Goal: Task Accomplishment & Management: Complete application form

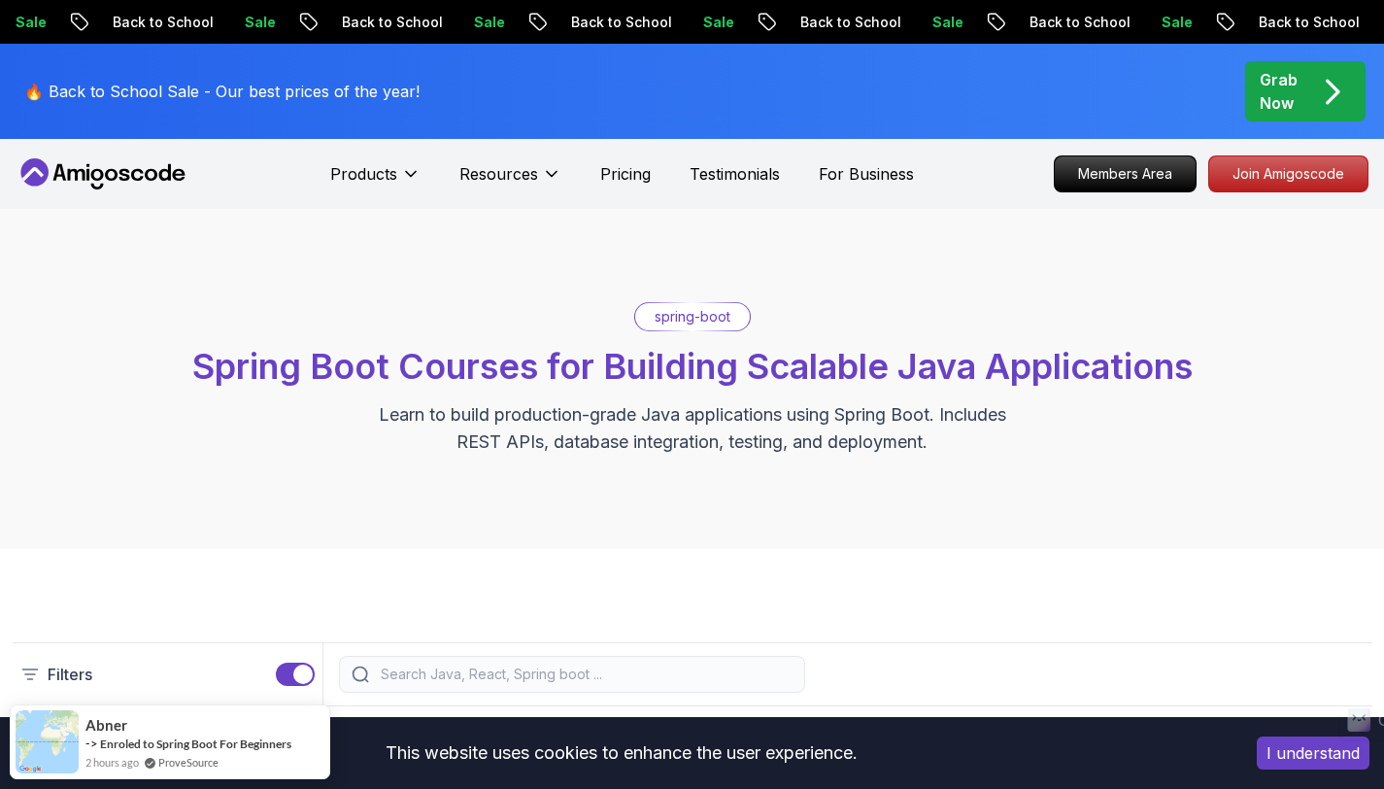
click at [90, 175] on icon at bounding box center [103, 173] width 175 height 31
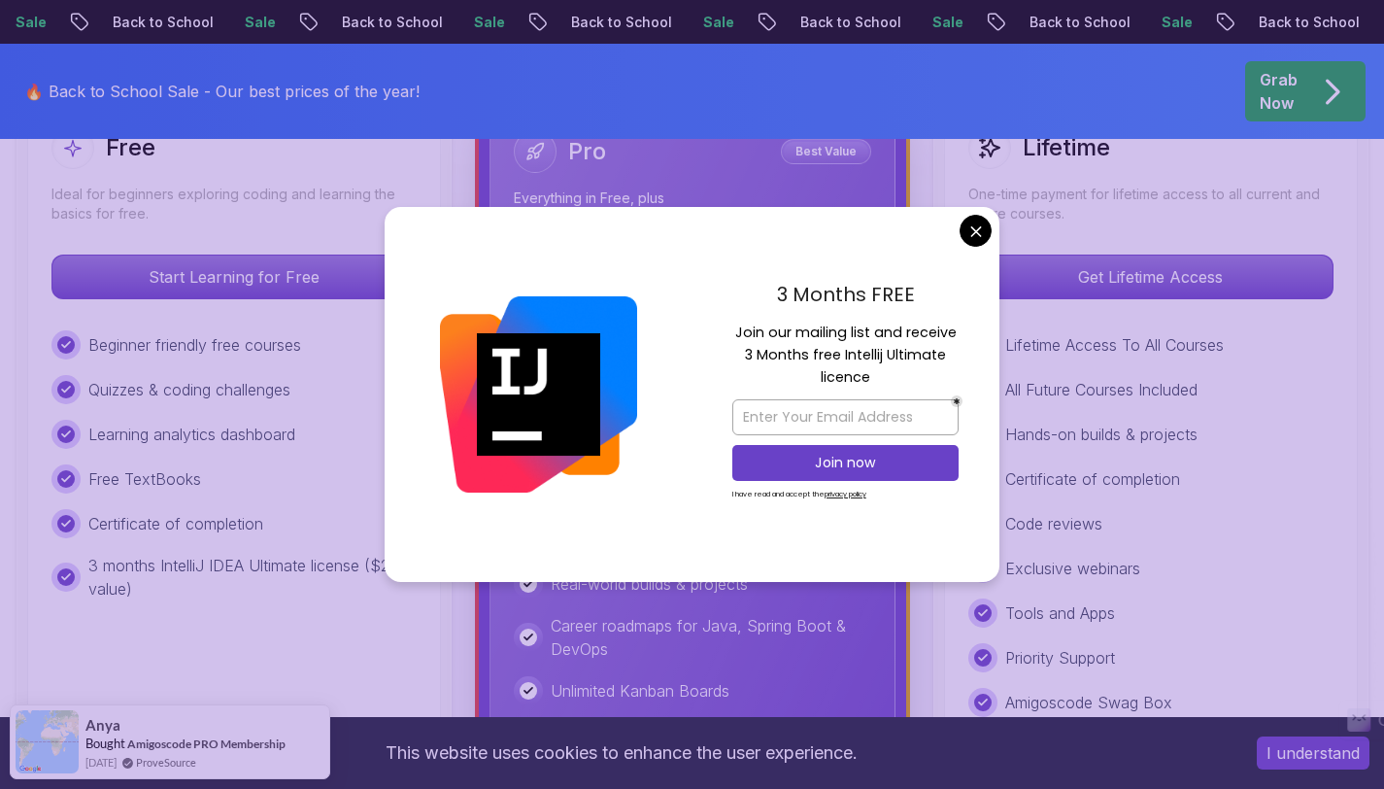
scroll to position [620, 0]
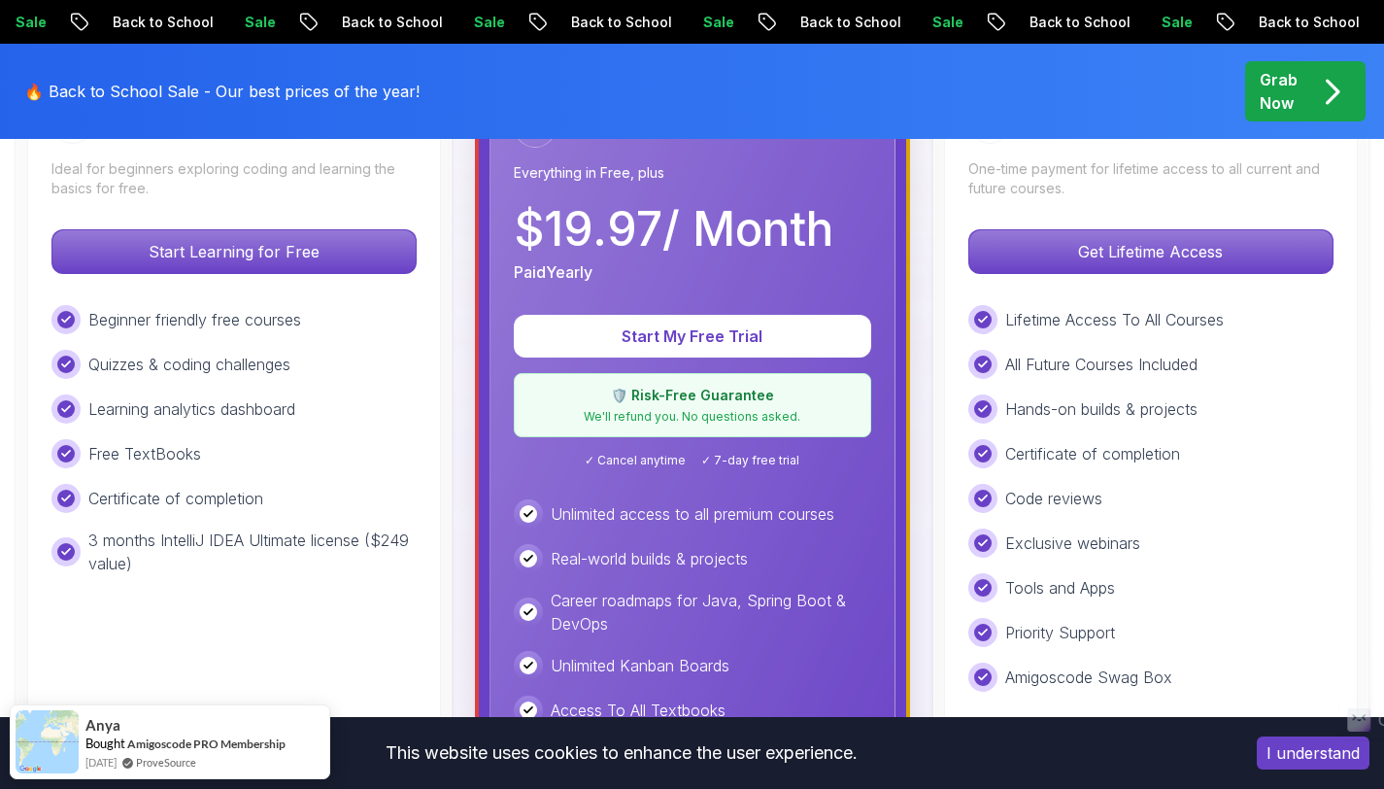
scroll to position [643, 0]
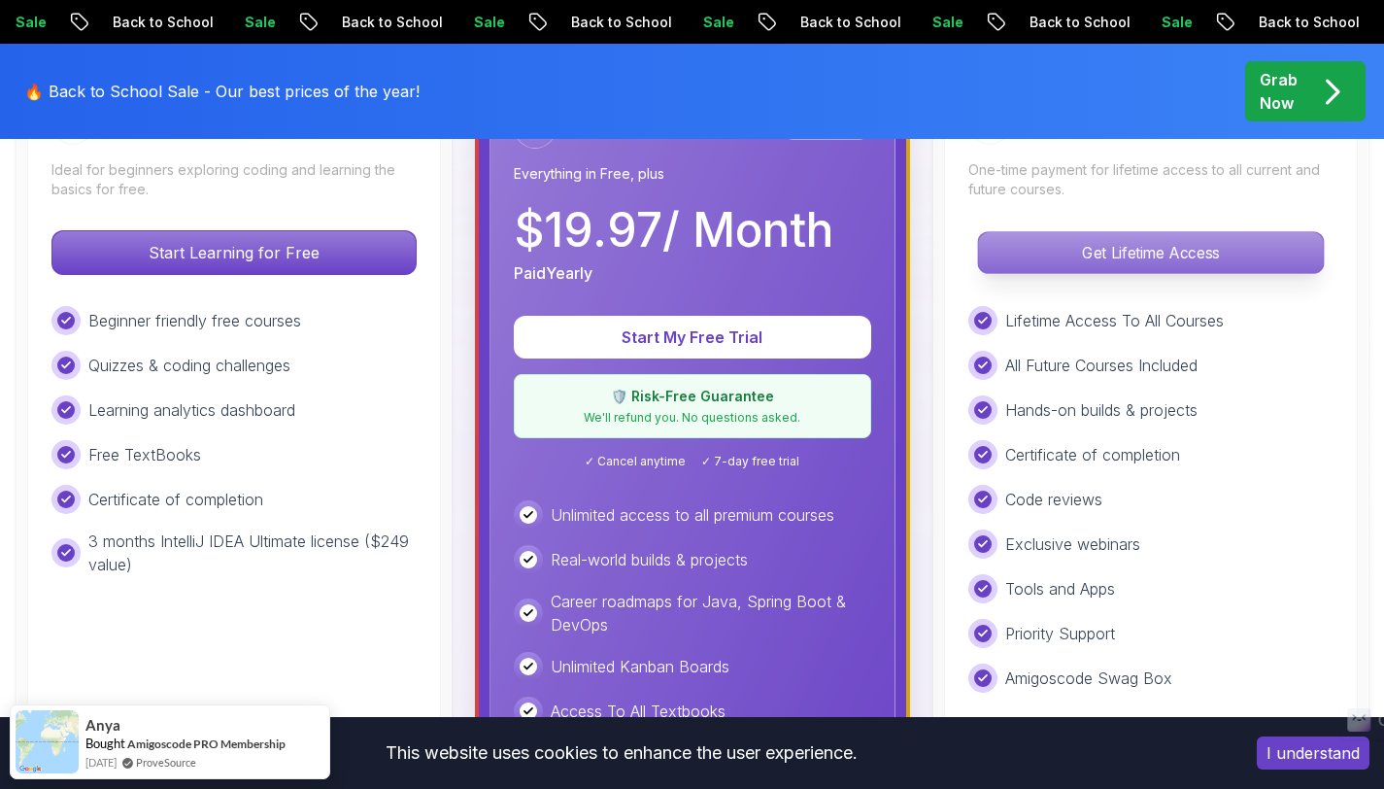
click at [1162, 263] on p "Get Lifetime Access" at bounding box center [1150, 252] width 345 height 41
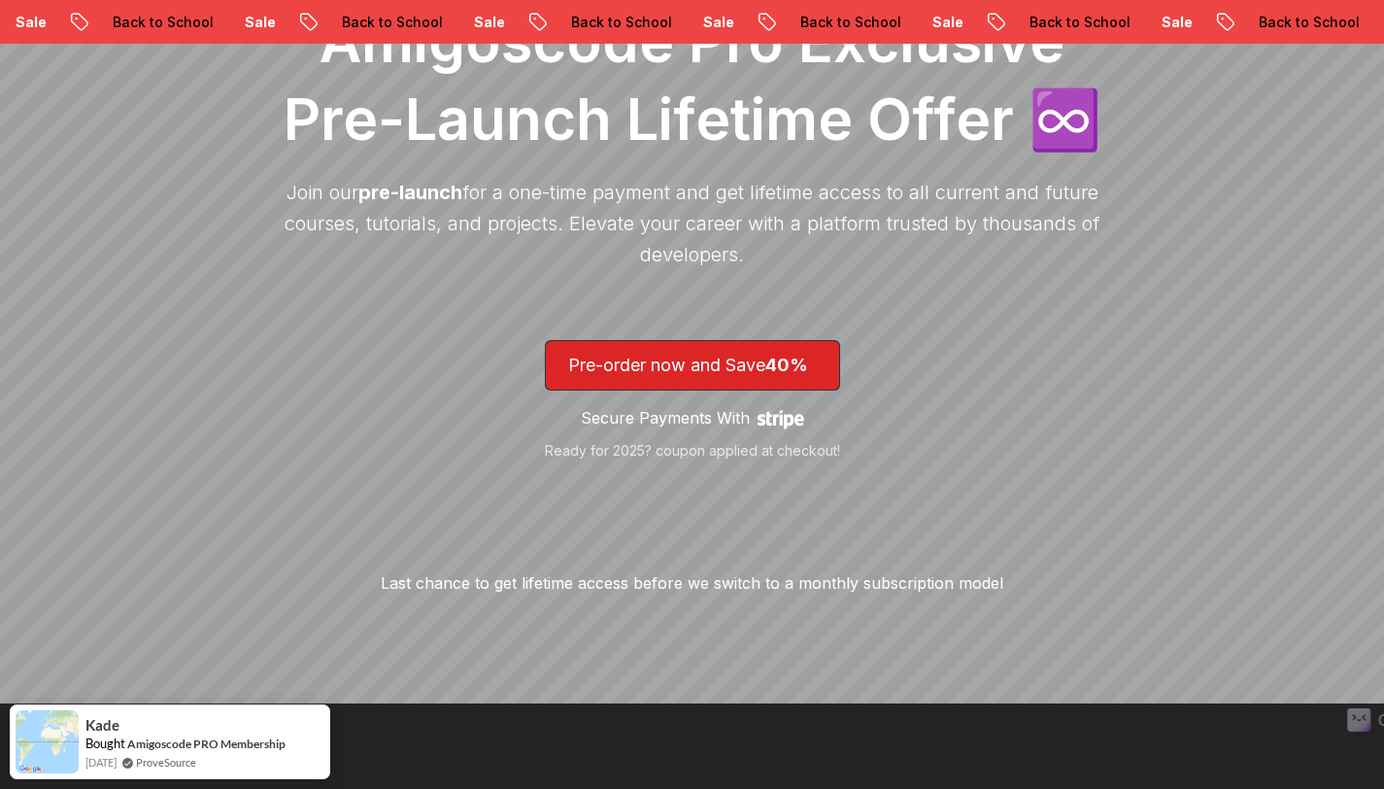
scroll to position [355, 0]
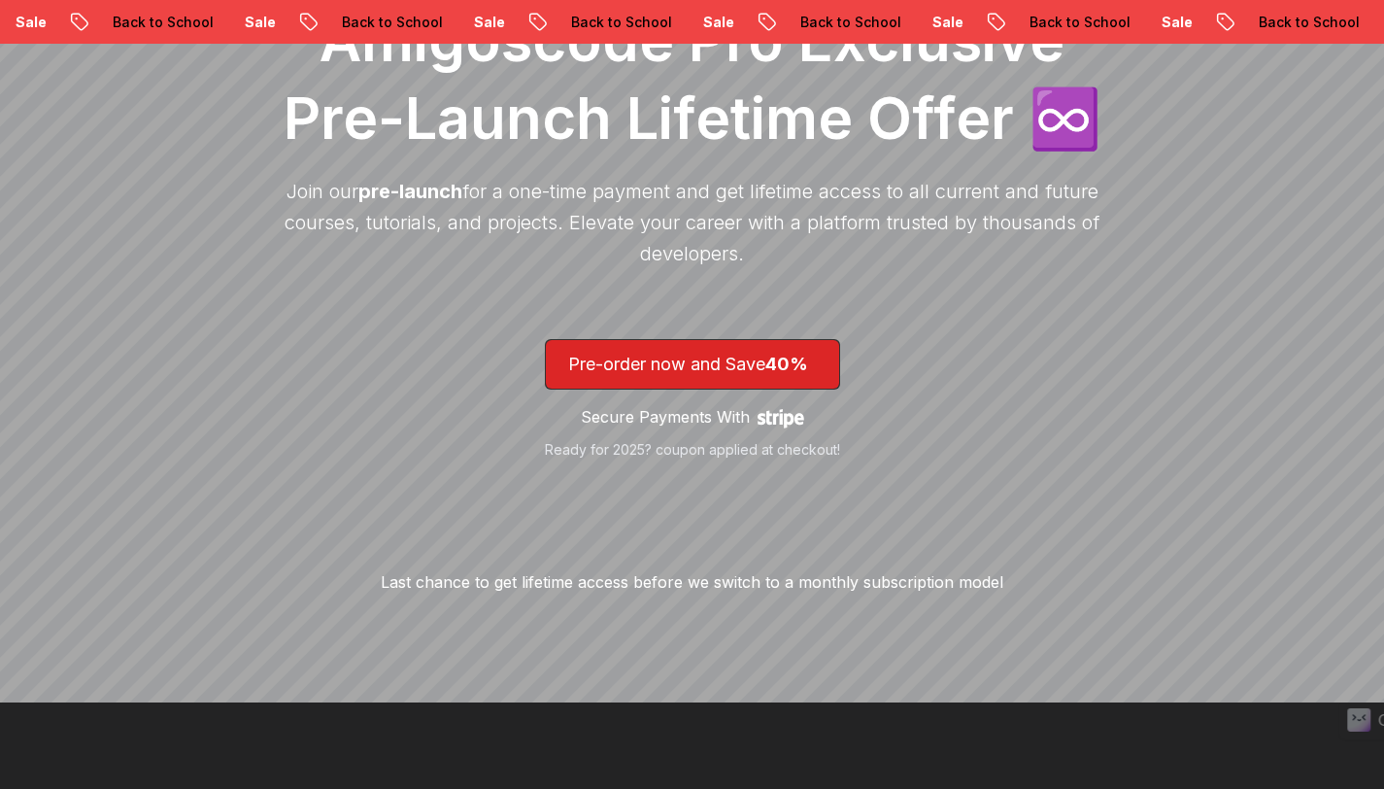
click at [785, 418] on icon "Stripe logo" at bounding box center [781, 418] width 47 height 47
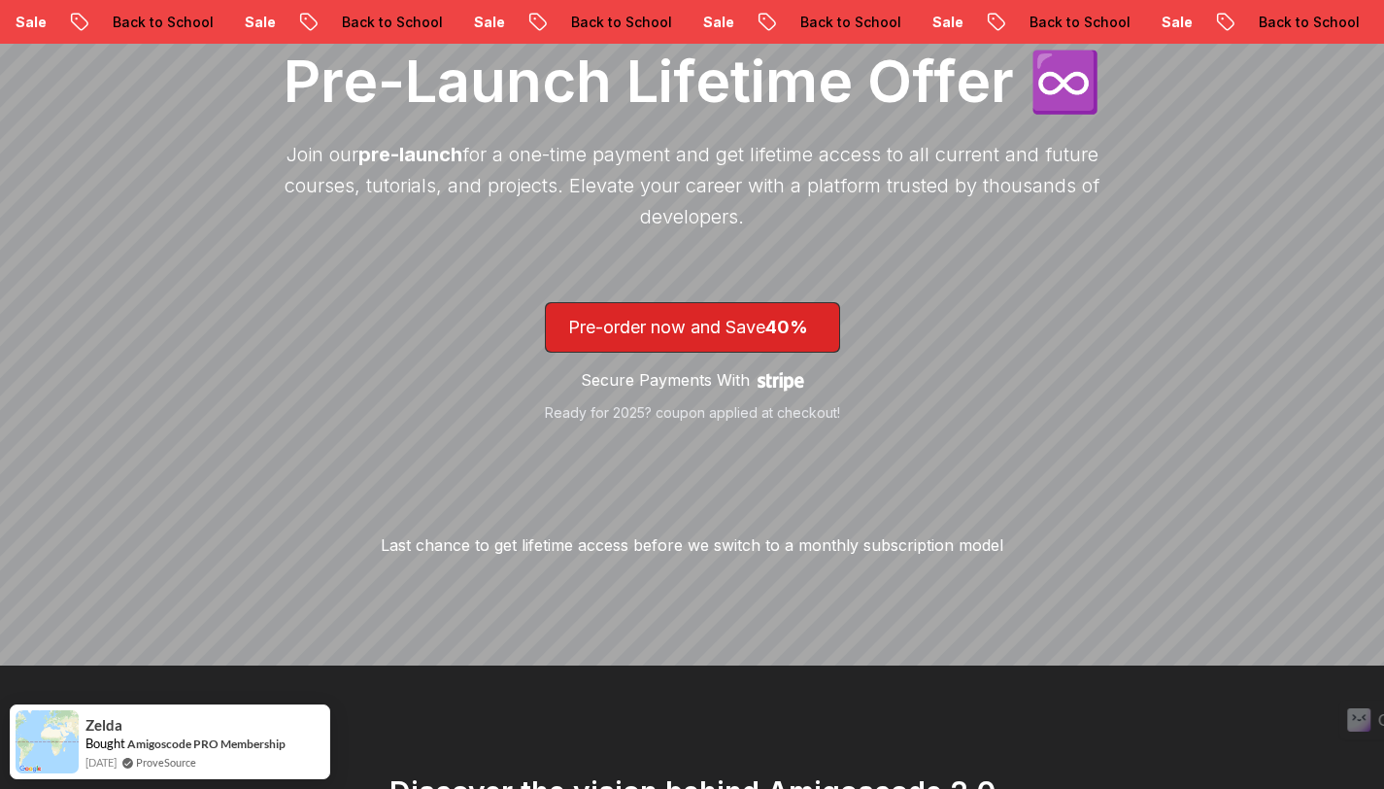
scroll to position [403, 0]
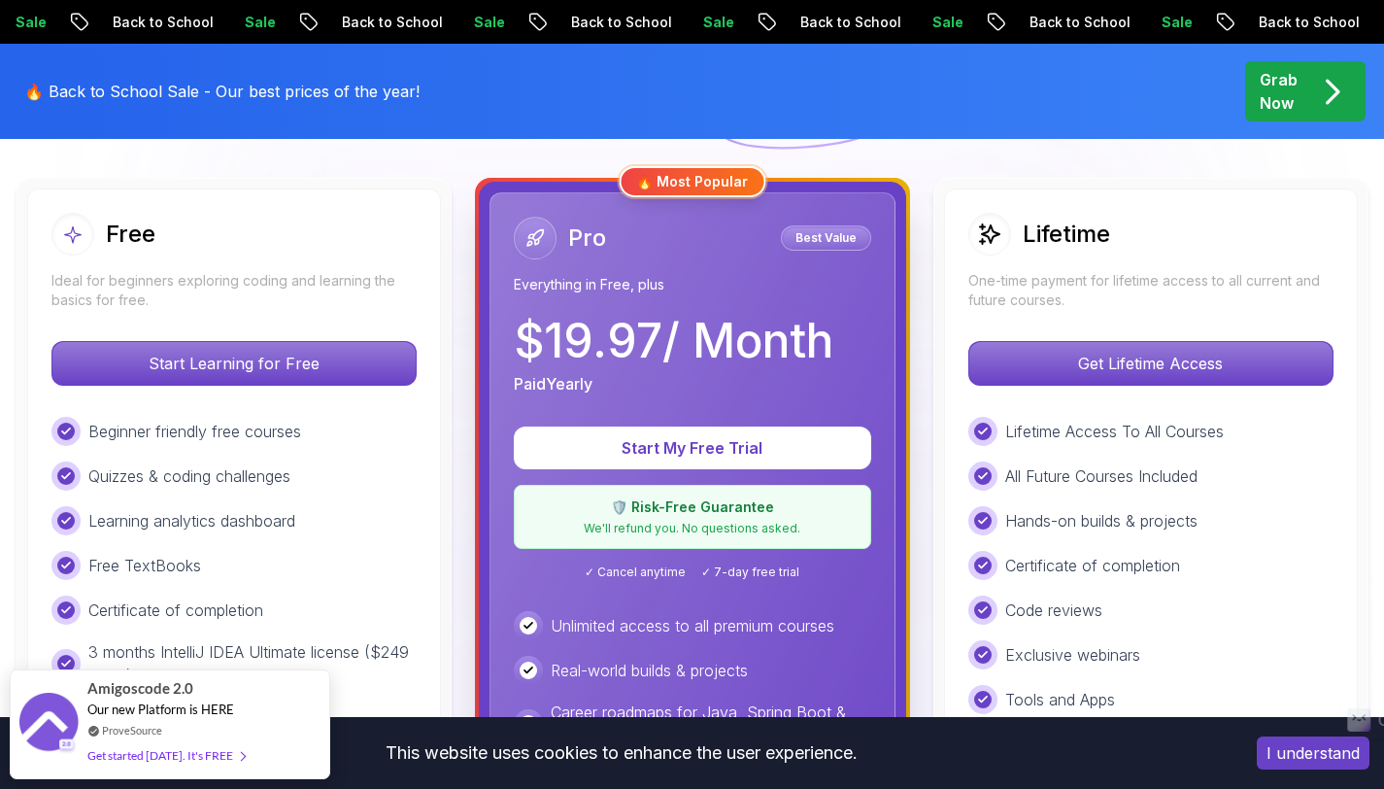
scroll to position [533, 0]
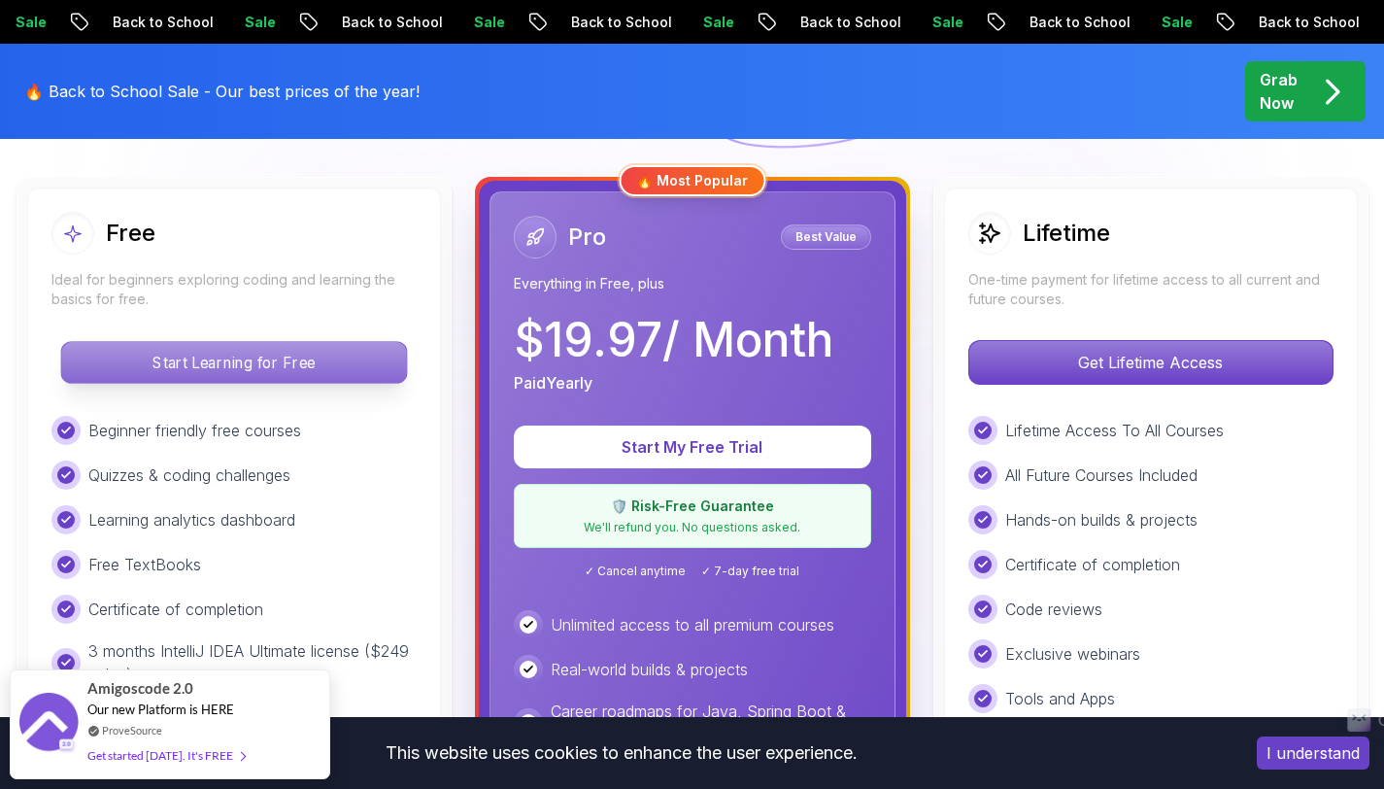
click at [259, 366] on p "Start Learning for Free" at bounding box center [233, 362] width 345 height 41
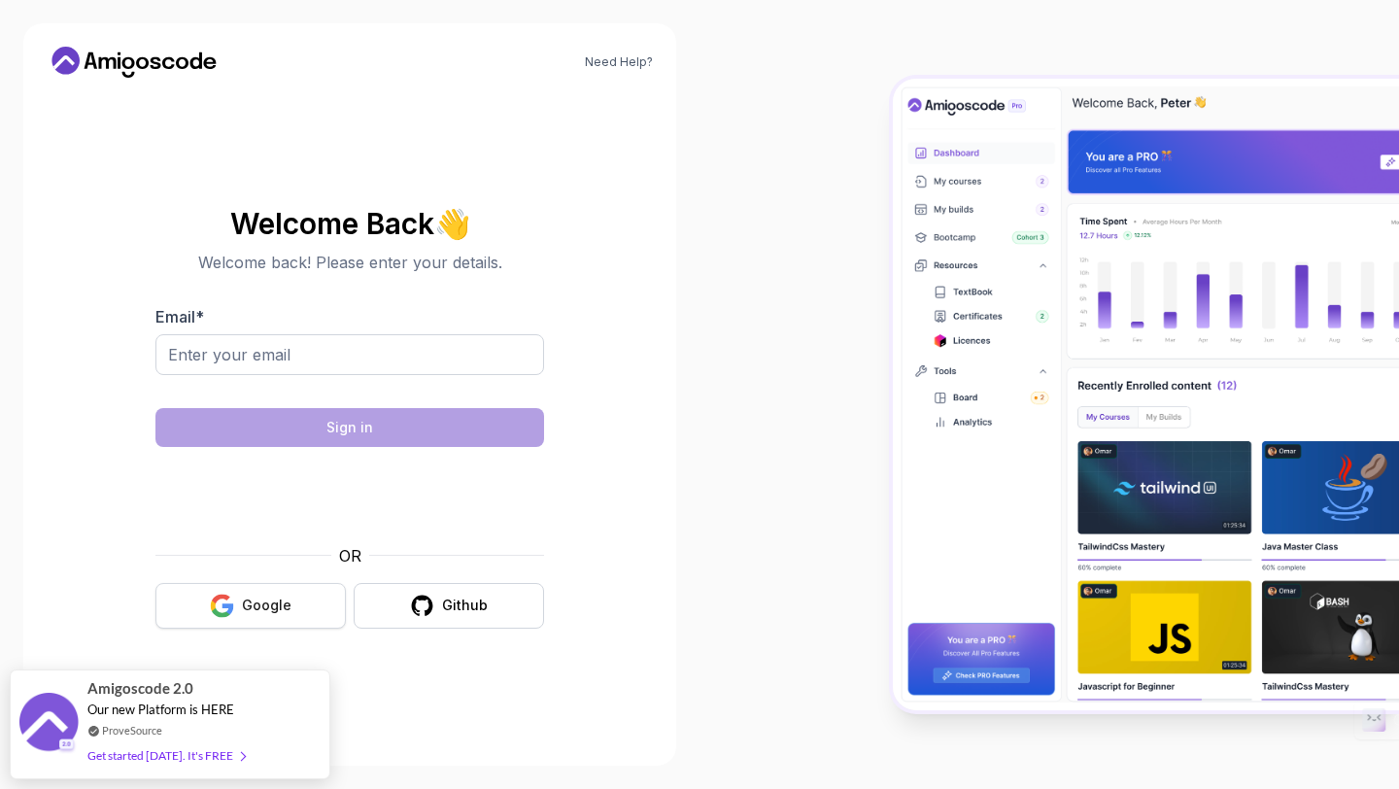
click at [232, 607] on icon "button" at bounding box center [228, 608] width 12 height 11
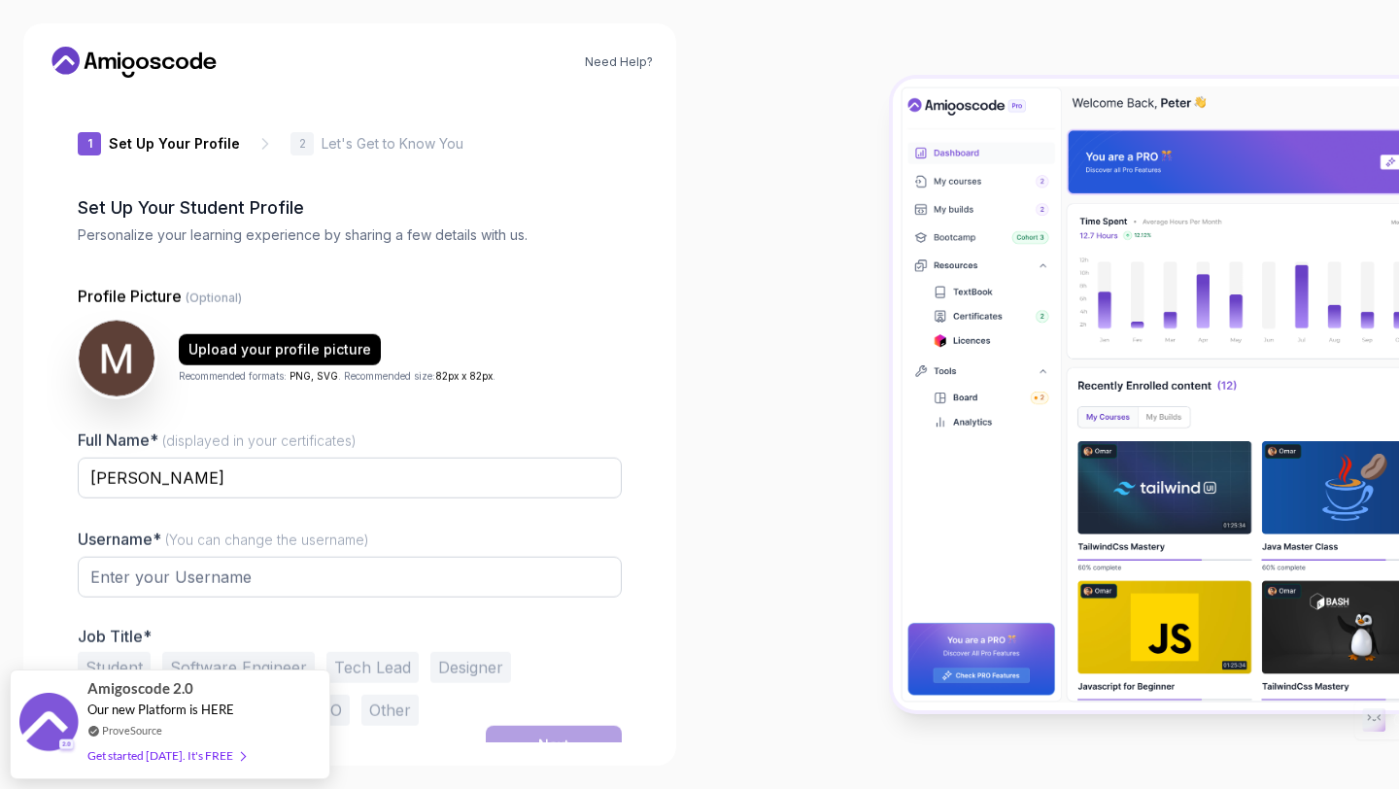
type input "swiftpanda3126a"
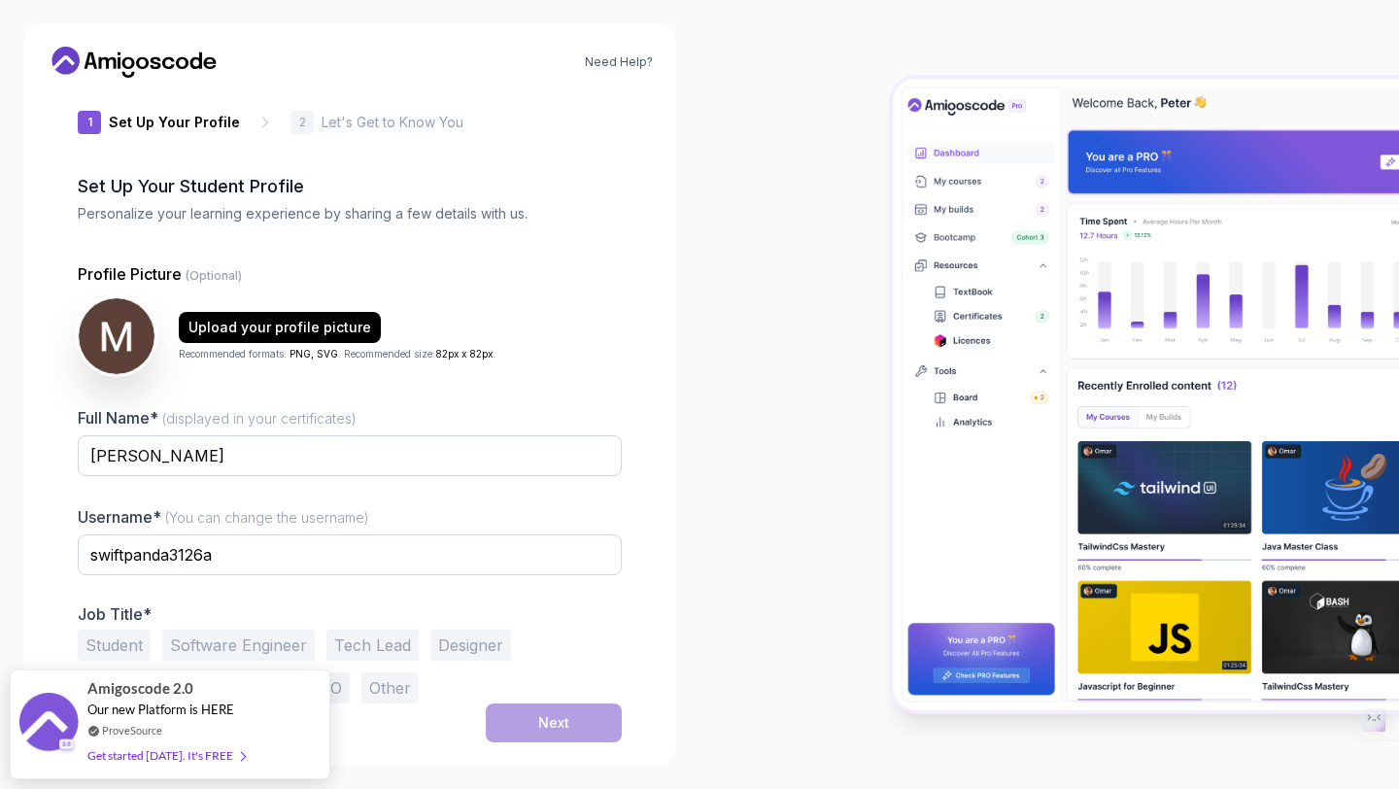
click at [133, 645] on button "Student" at bounding box center [114, 644] width 73 height 31
click at [574, 725] on button "Next" at bounding box center [554, 722] width 136 height 39
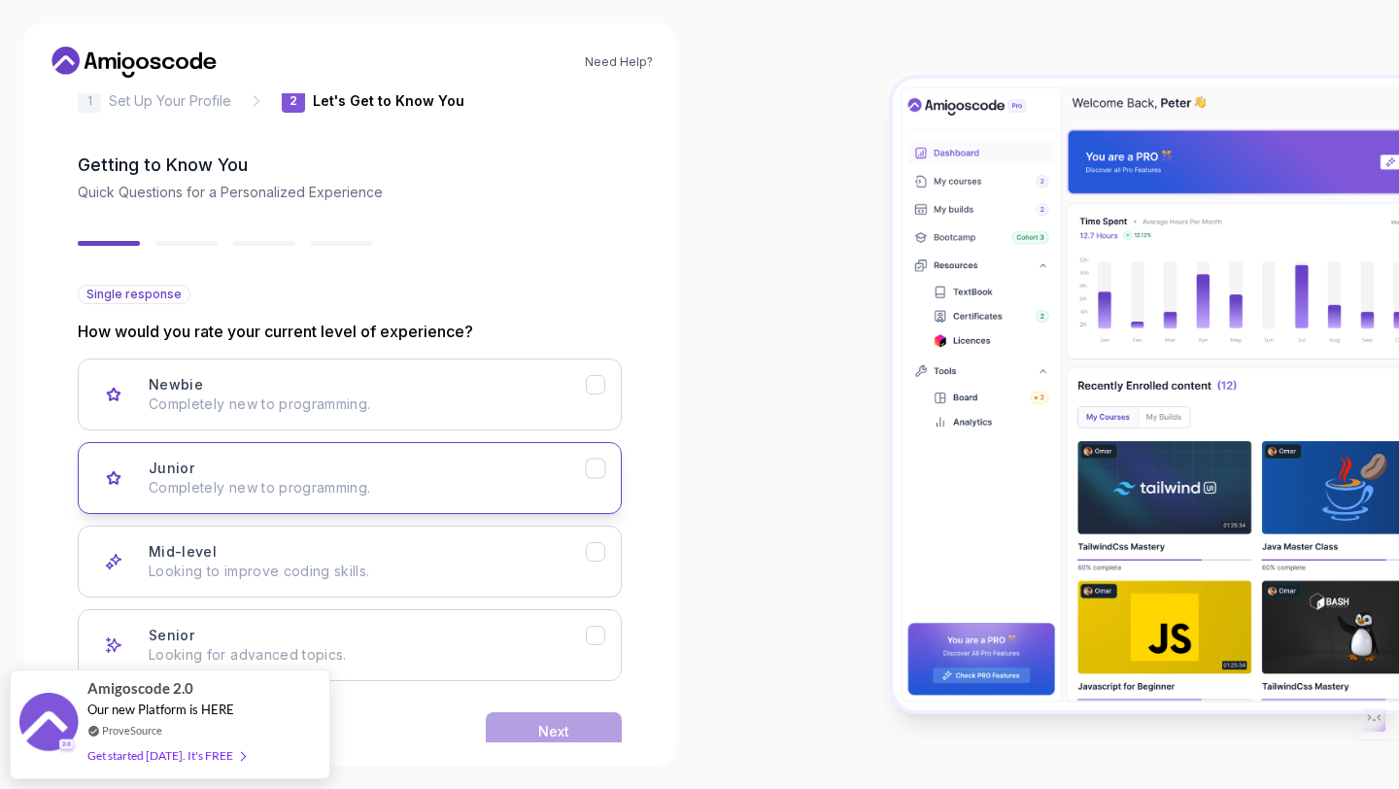
scroll to position [44, 0]
click at [469, 486] on p "Completely new to programming." at bounding box center [367, 486] width 437 height 19
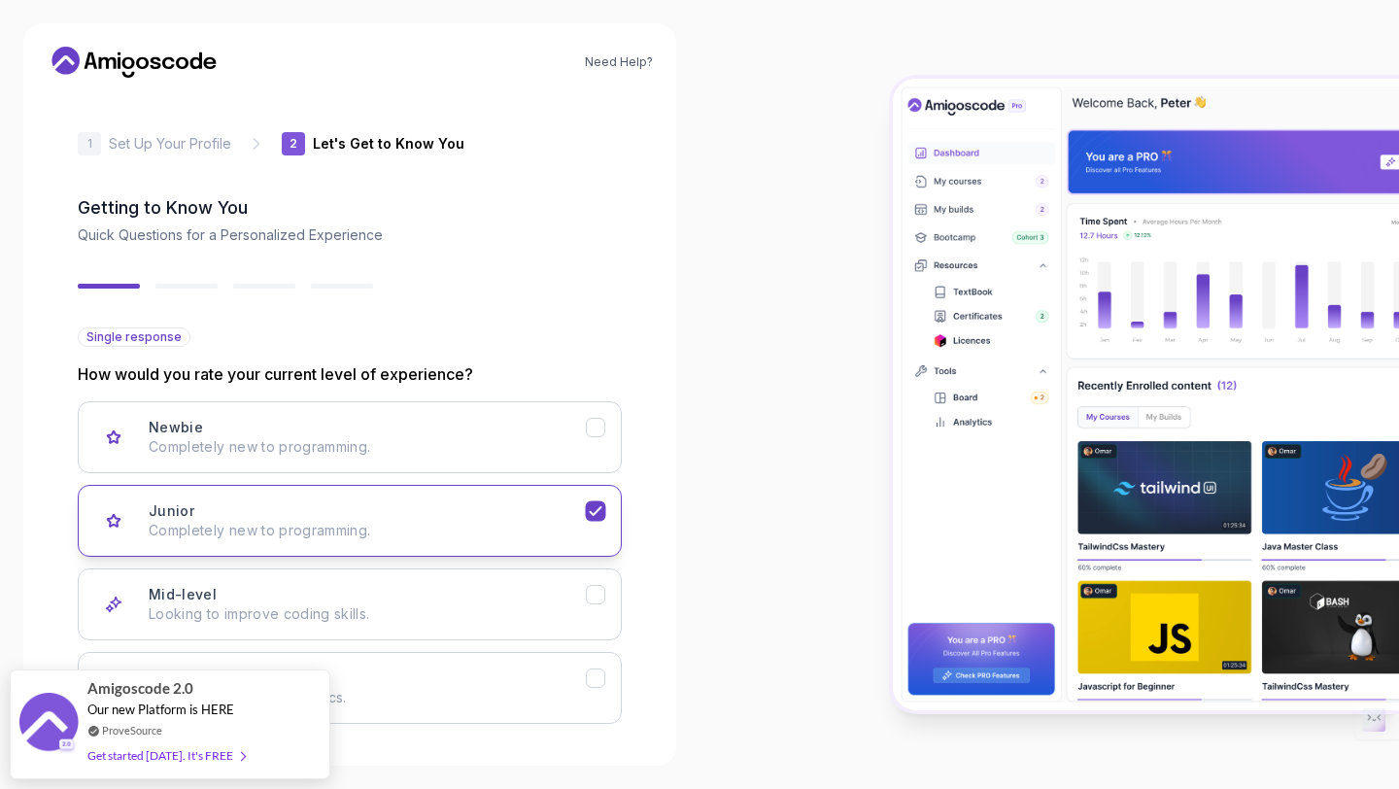
scroll to position [83, 0]
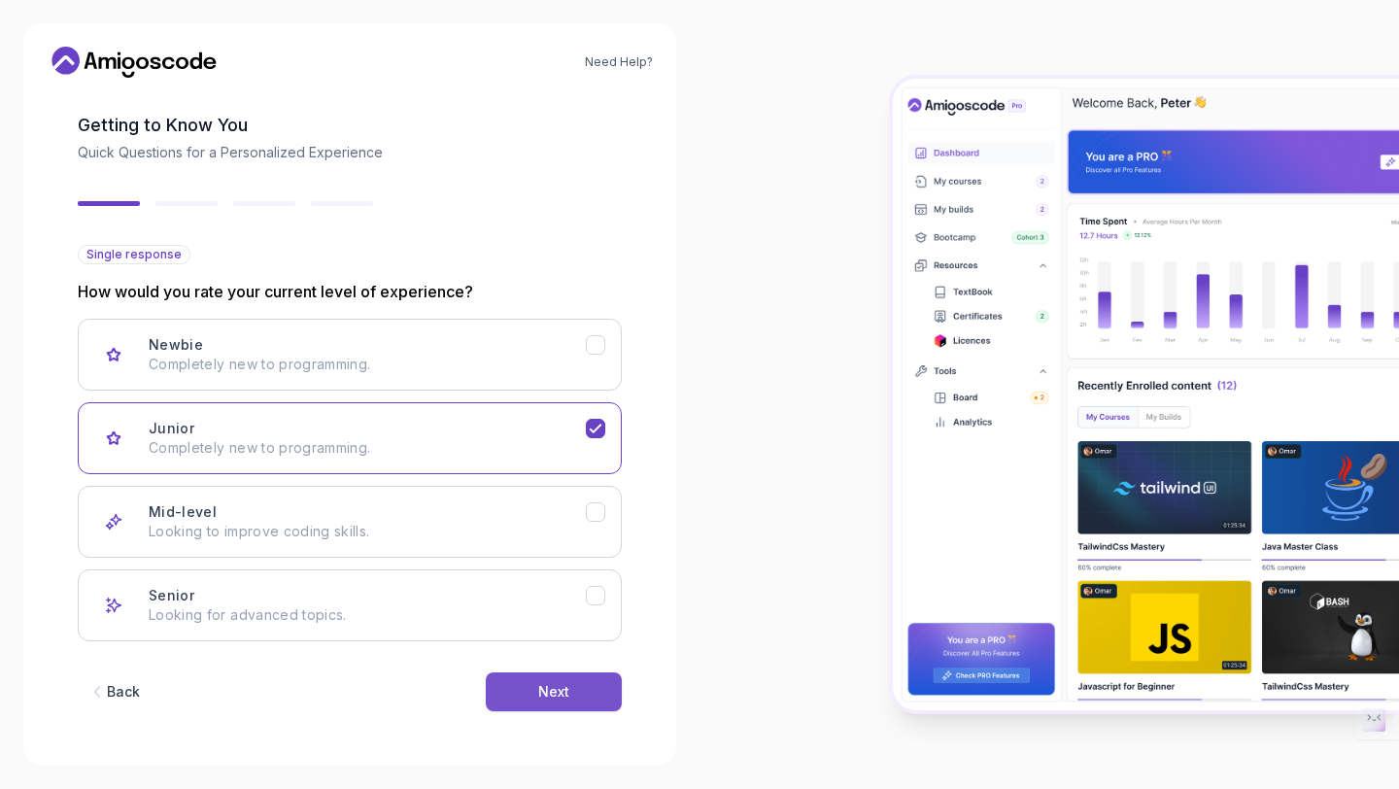
click at [532, 710] on button "Next" at bounding box center [554, 691] width 136 height 39
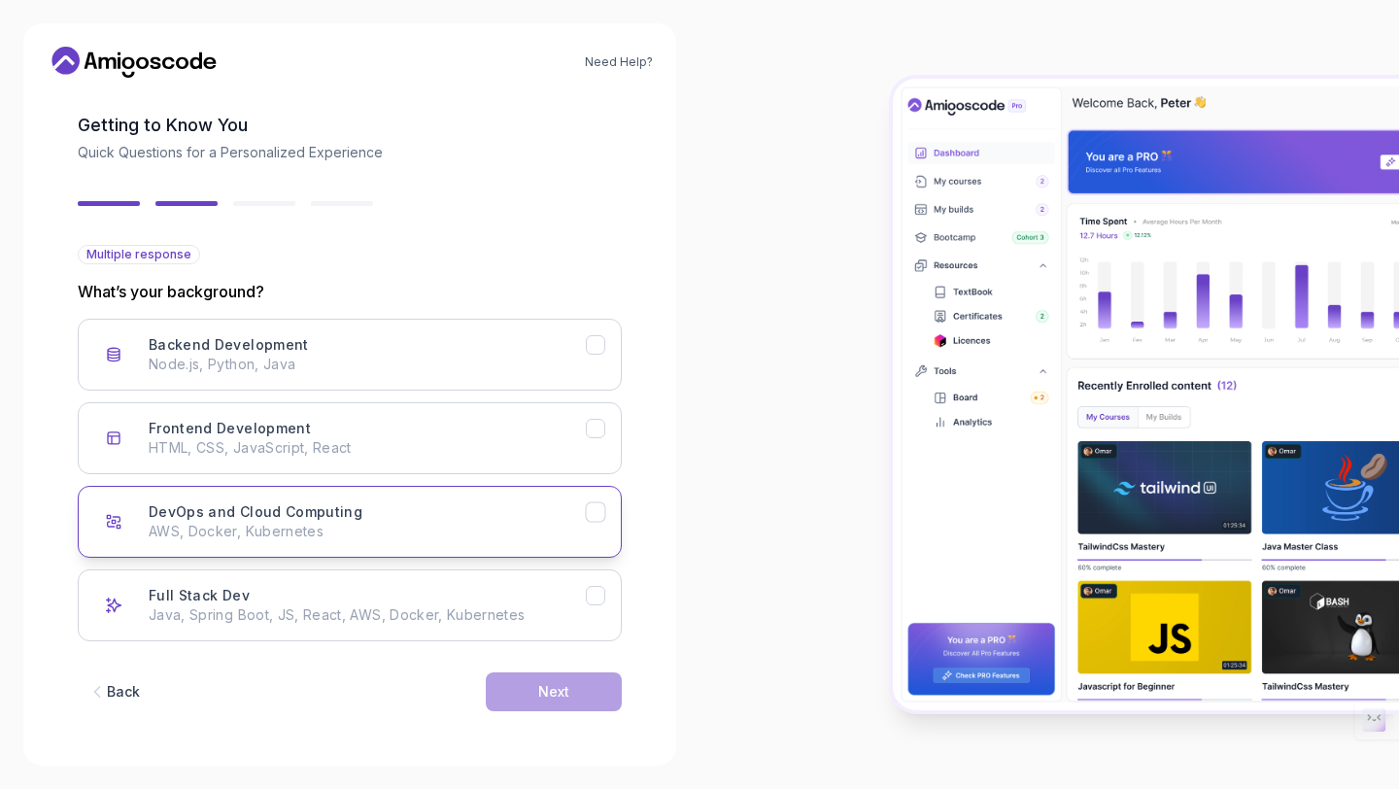
click at [373, 489] on button "DevOps and Cloud Computing AWS, Docker, Kubernetes" at bounding box center [350, 522] width 544 height 72
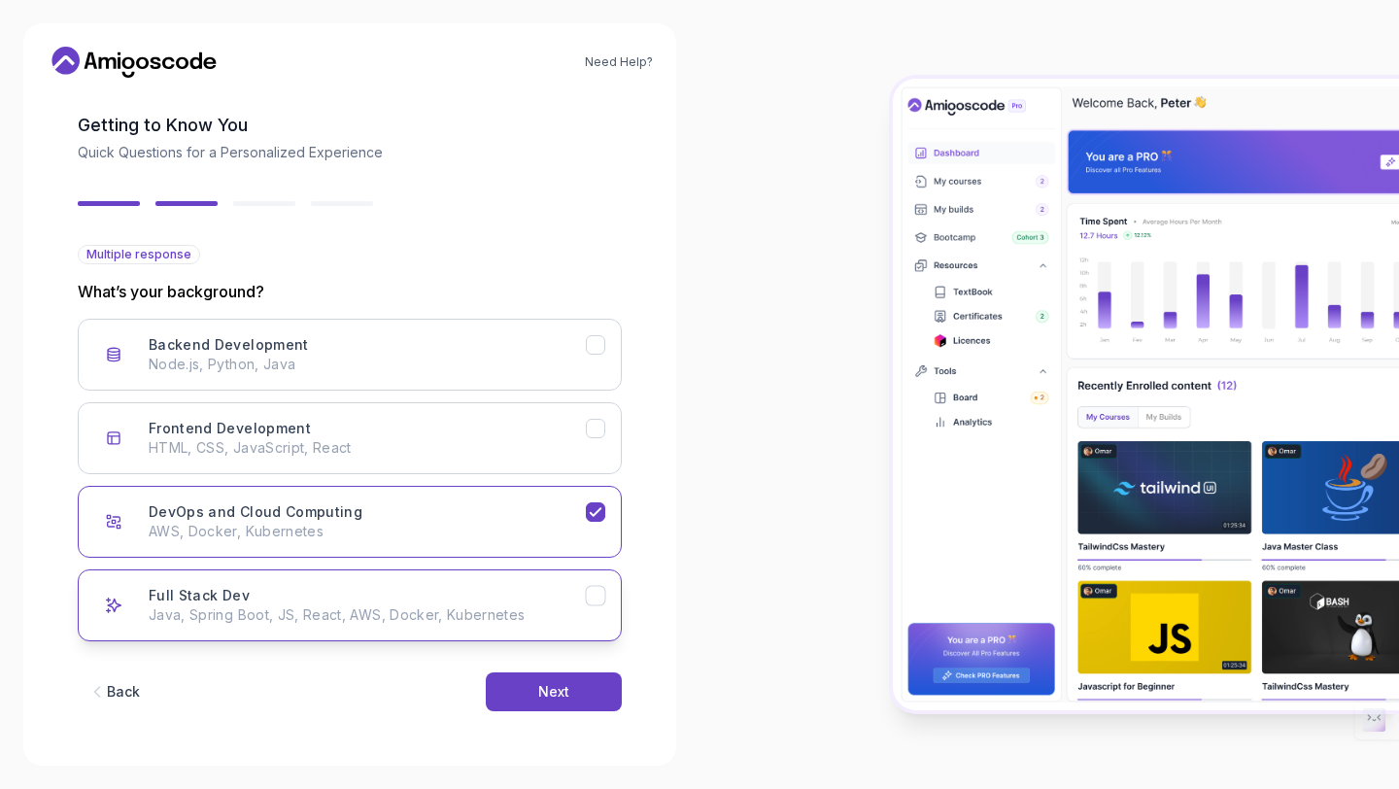
click at [348, 607] on p "Java, Spring Boot, JS, React, AWS, Docker, Kubernetes" at bounding box center [367, 614] width 437 height 19
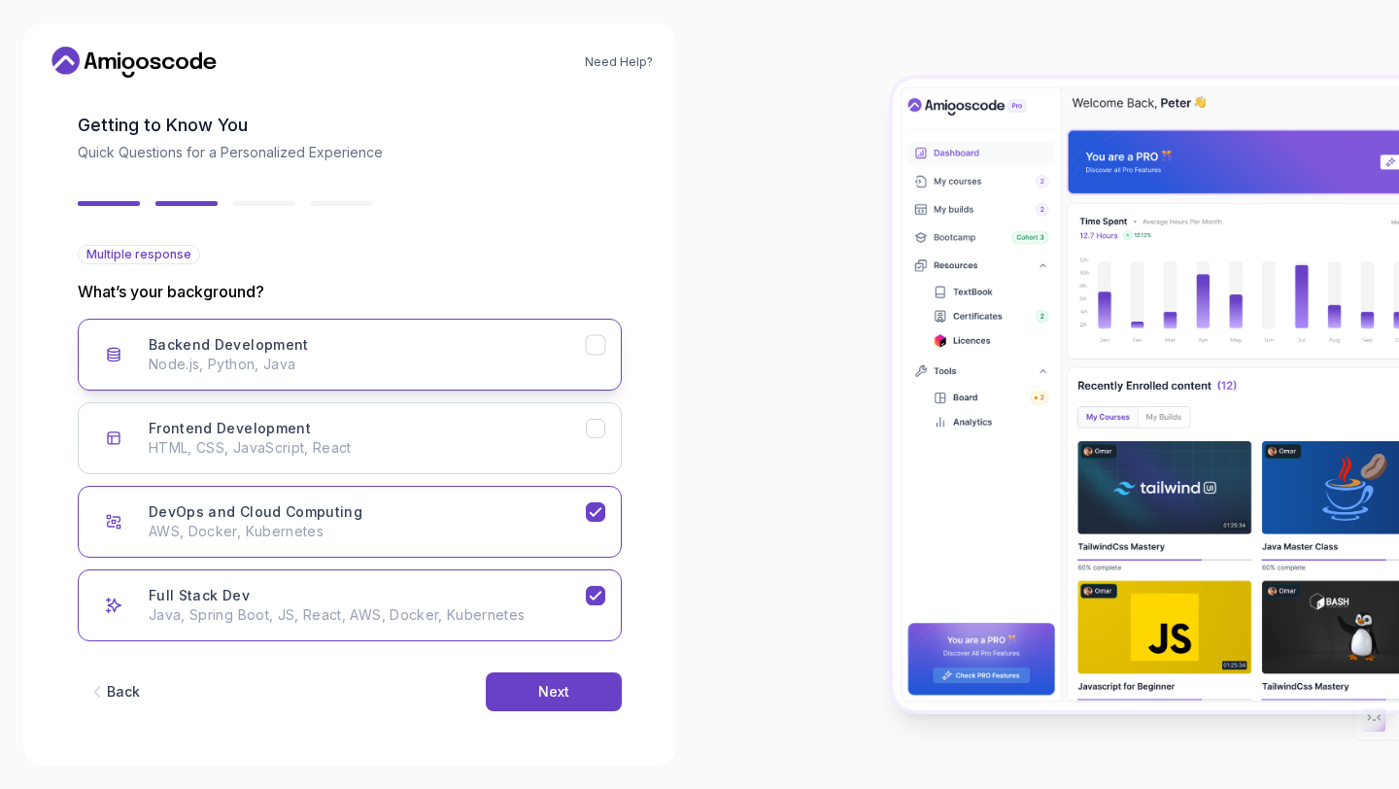
click at [341, 345] on div "Backend Development Node.js, Python, Java" at bounding box center [367, 354] width 437 height 39
click at [495, 685] on button "Next" at bounding box center [554, 691] width 136 height 39
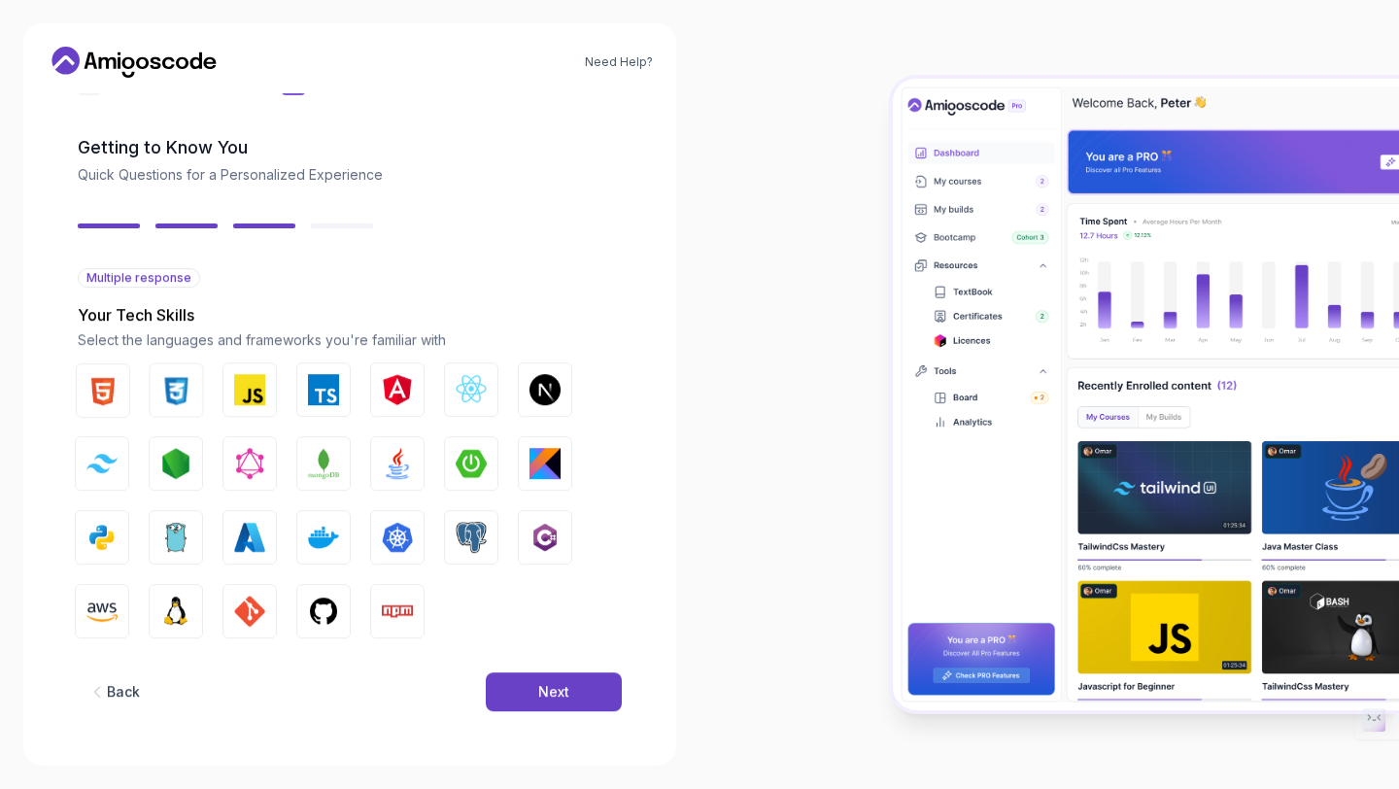
scroll to position [59, 0]
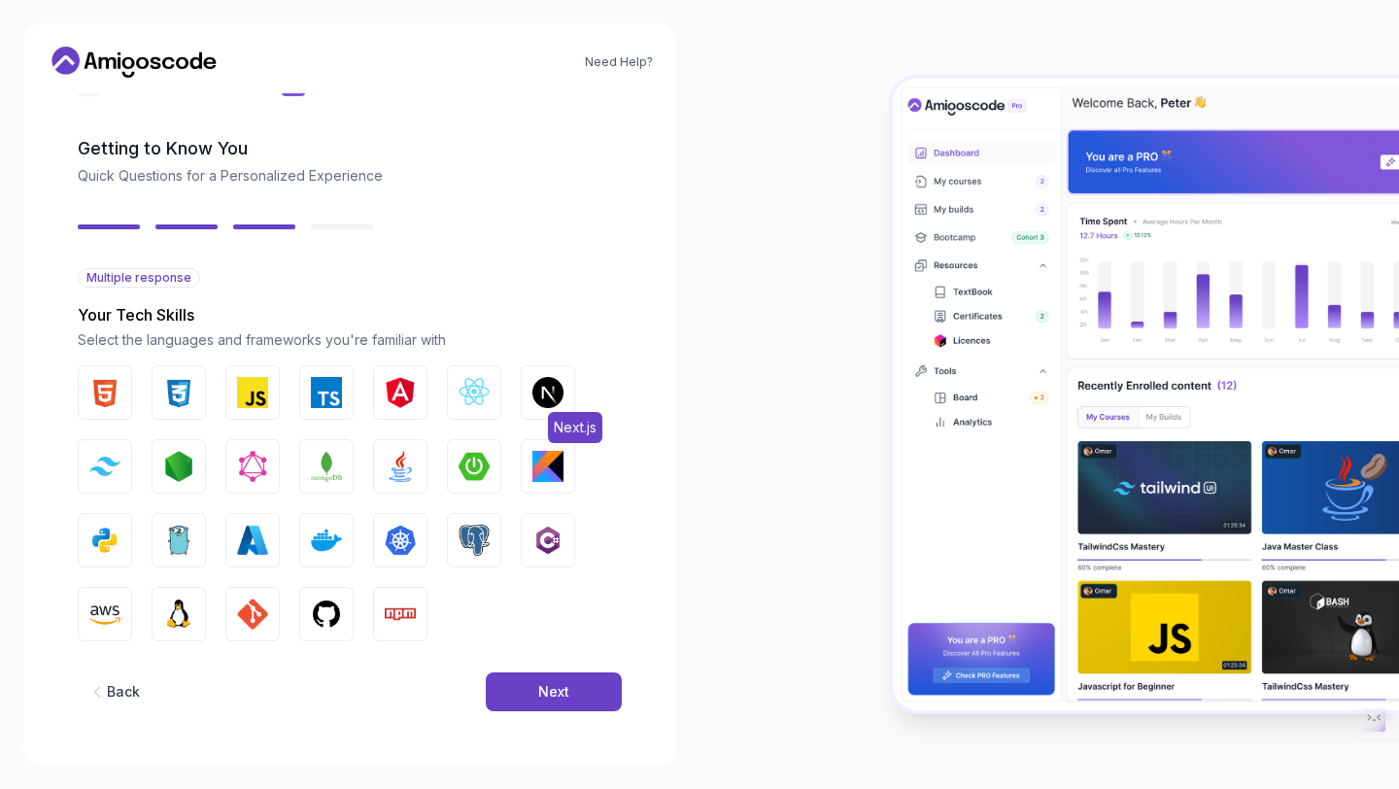
click at [543, 391] on img "button" at bounding box center [547, 392] width 31 height 31
click at [312, 377] on img "button" at bounding box center [326, 392] width 31 height 31
click at [271, 385] on button "JavaScript" at bounding box center [252, 392] width 54 height 54
click at [174, 390] on img "button" at bounding box center [178, 392] width 31 height 31
click at [111, 372] on button "HTML" at bounding box center [105, 392] width 54 height 54
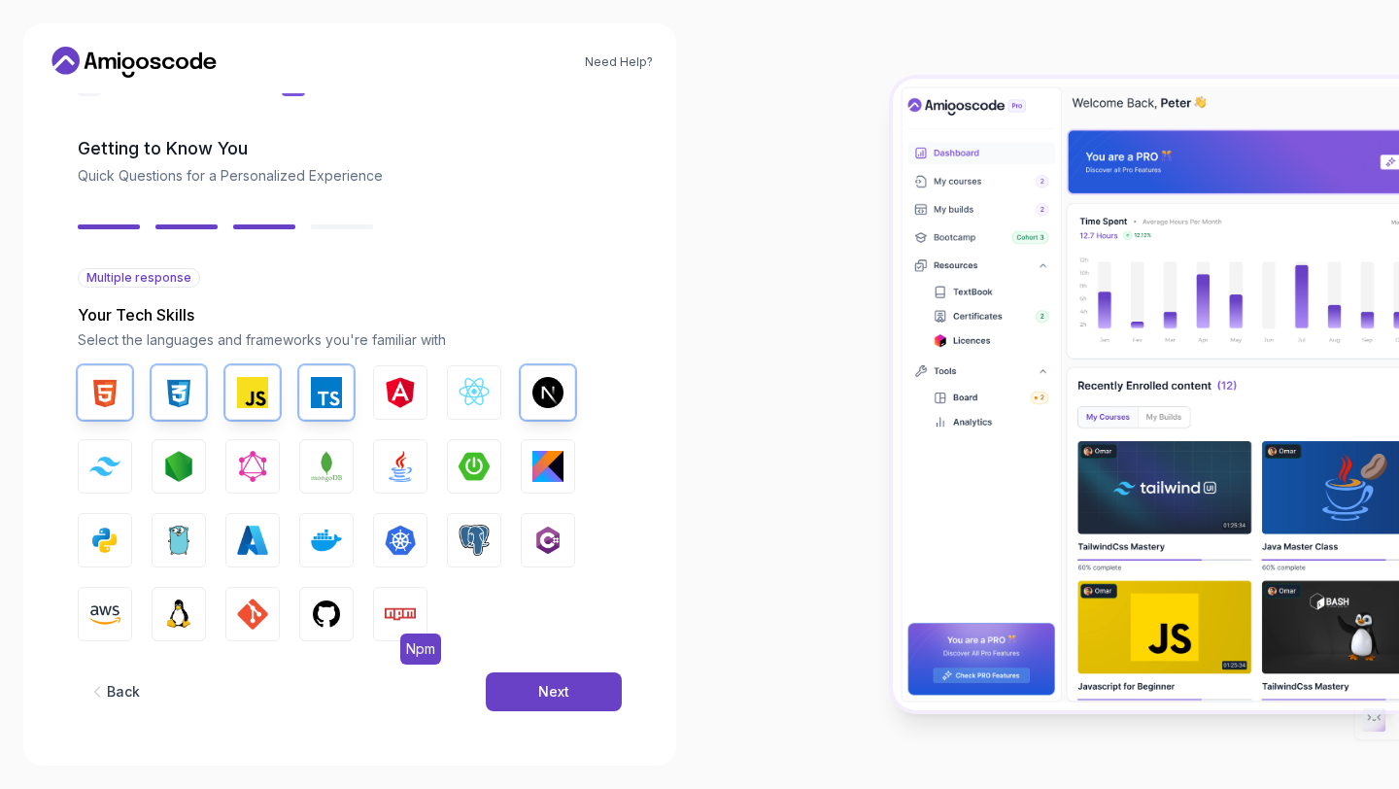
click at [408, 606] on img "button" at bounding box center [400, 613] width 31 height 31
click at [341, 613] on img "button" at bounding box center [326, 613] width 31 height 31
click at [253, 618] on img "button" at bounding box center [252, 613] width 31 height 31
click at [183, 624] on img "button" at bounding box center [178, 613] width 31 height 31
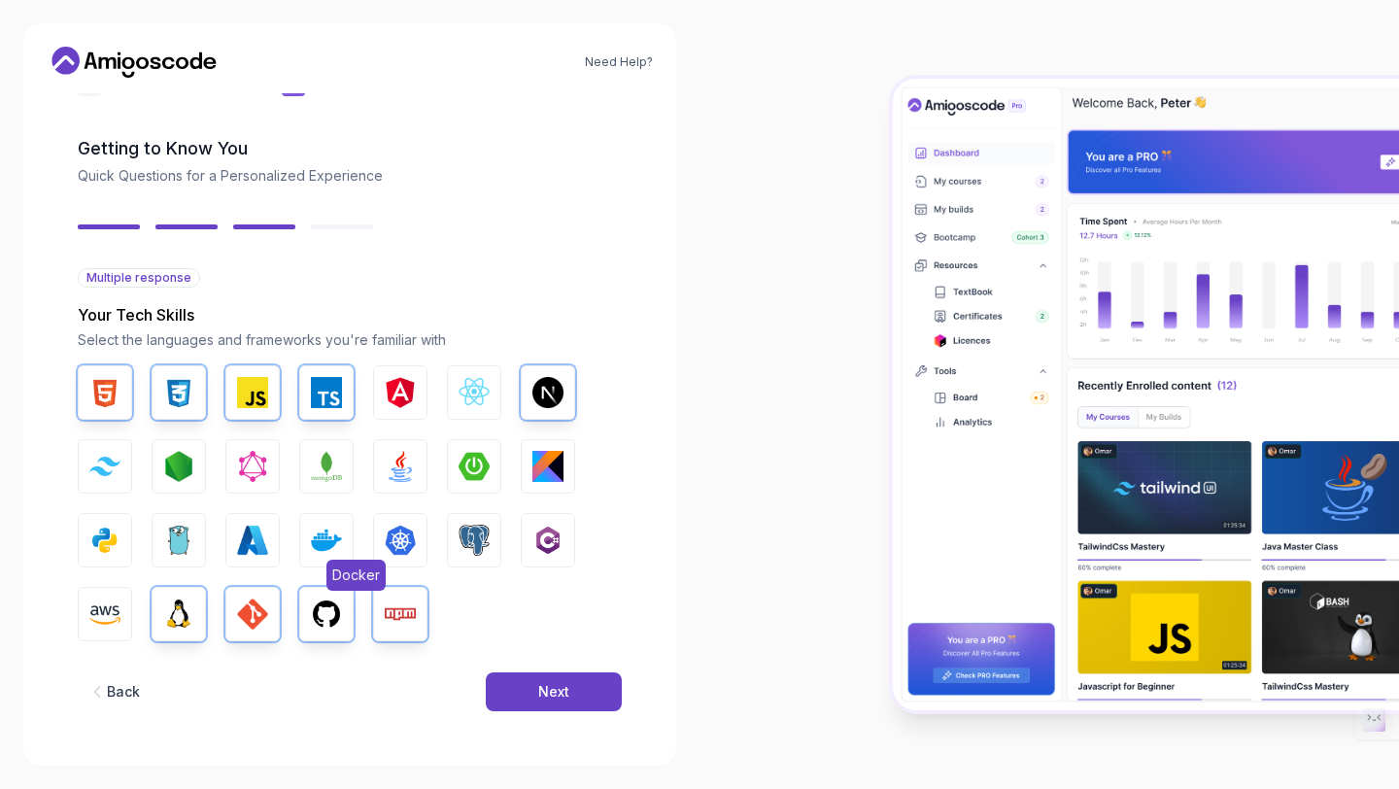
click at [308, 552] on button "Docker" at bounding box center [326, 540] width 54 height 54
click at [473, 539] on img "button" at bounding box center [473, 539] width 31 height 31
click at [182, 465] on img "button" at bounding box center [178, 466] width 31 height 31
click at [183, 619] on img "button" at bounding box center [178, 613] width 31 height 31
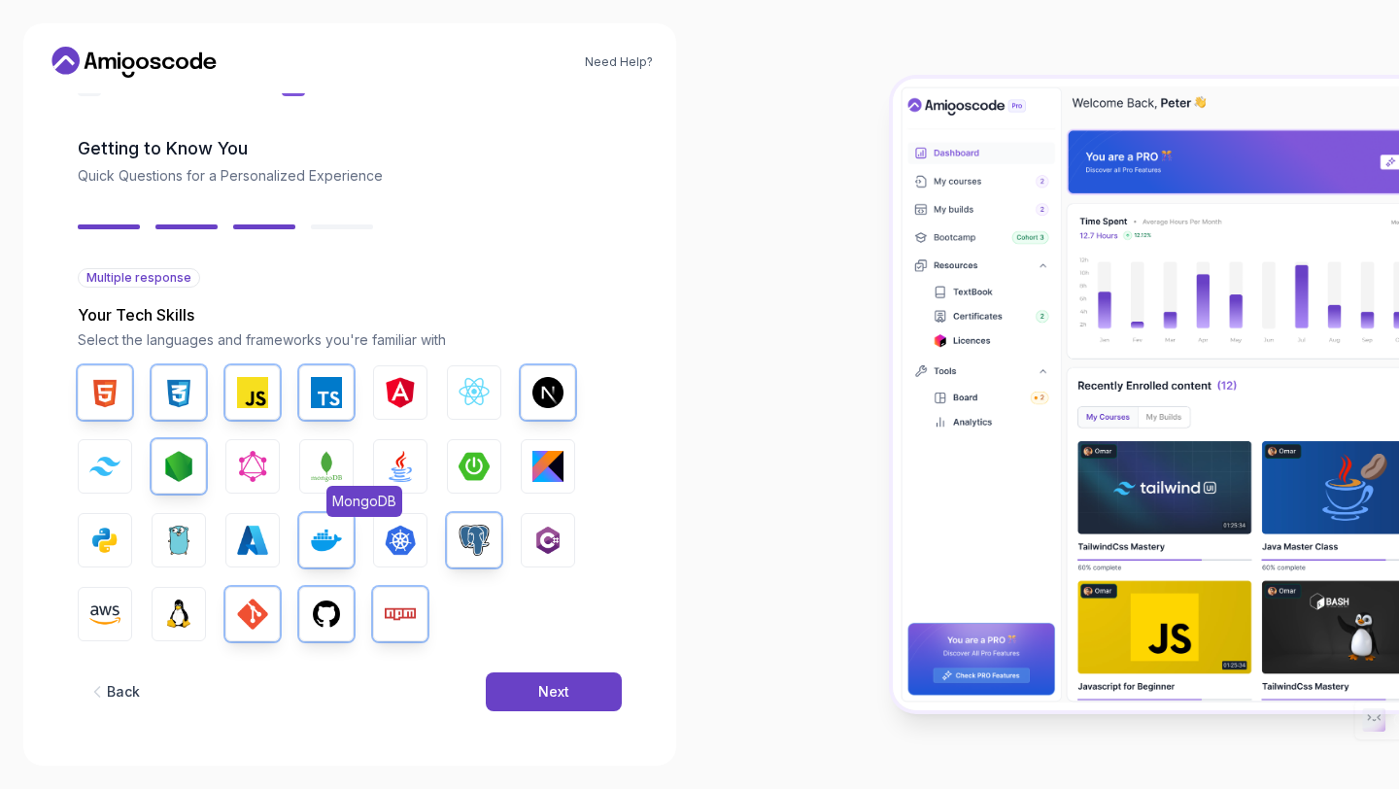
click at [326, 473] on img "button" at bounding box center [326, 466] width 31 height 31
click at [480, 405] on img "button" at bounding box center [473, 392] width 31 height 31
click at [565, 680] on button "Next" at bounding box center [554, 691] width 136 height 39
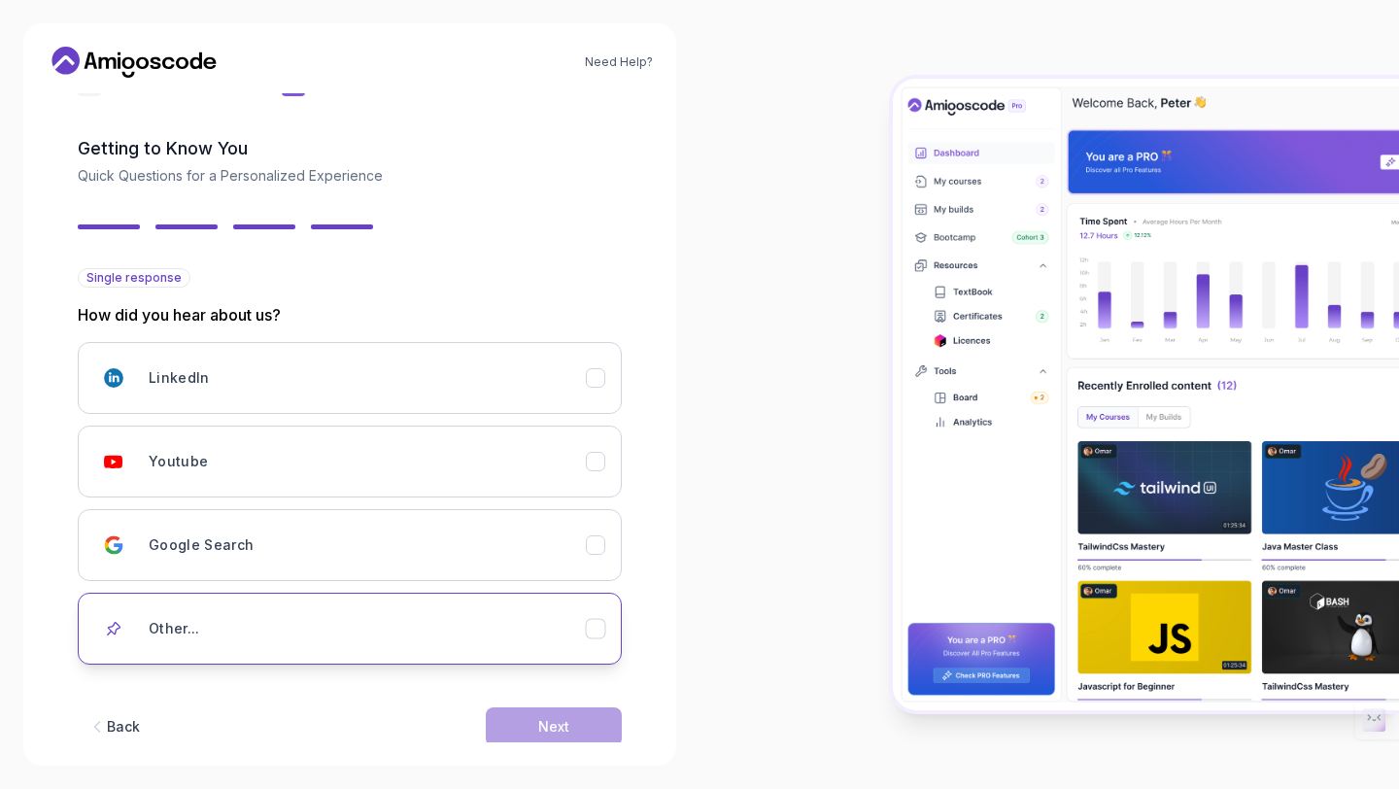
scroll to position [94, 0]
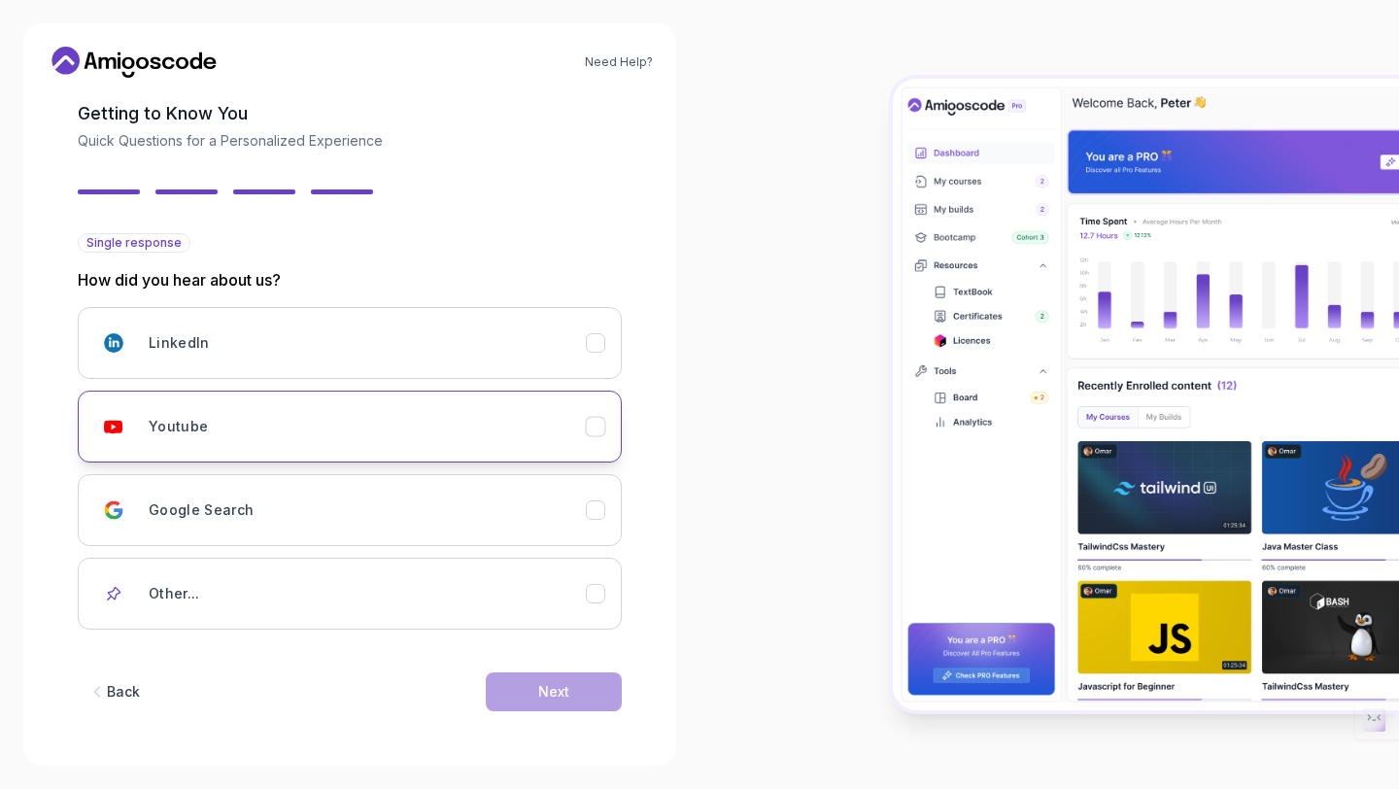
click at [474, 421] on div "Youtube" at bounding box center [367, 426] width 437 height 39
click at [552, 685] on div "Next" at bounding box center [553, 691] width 31 height 19
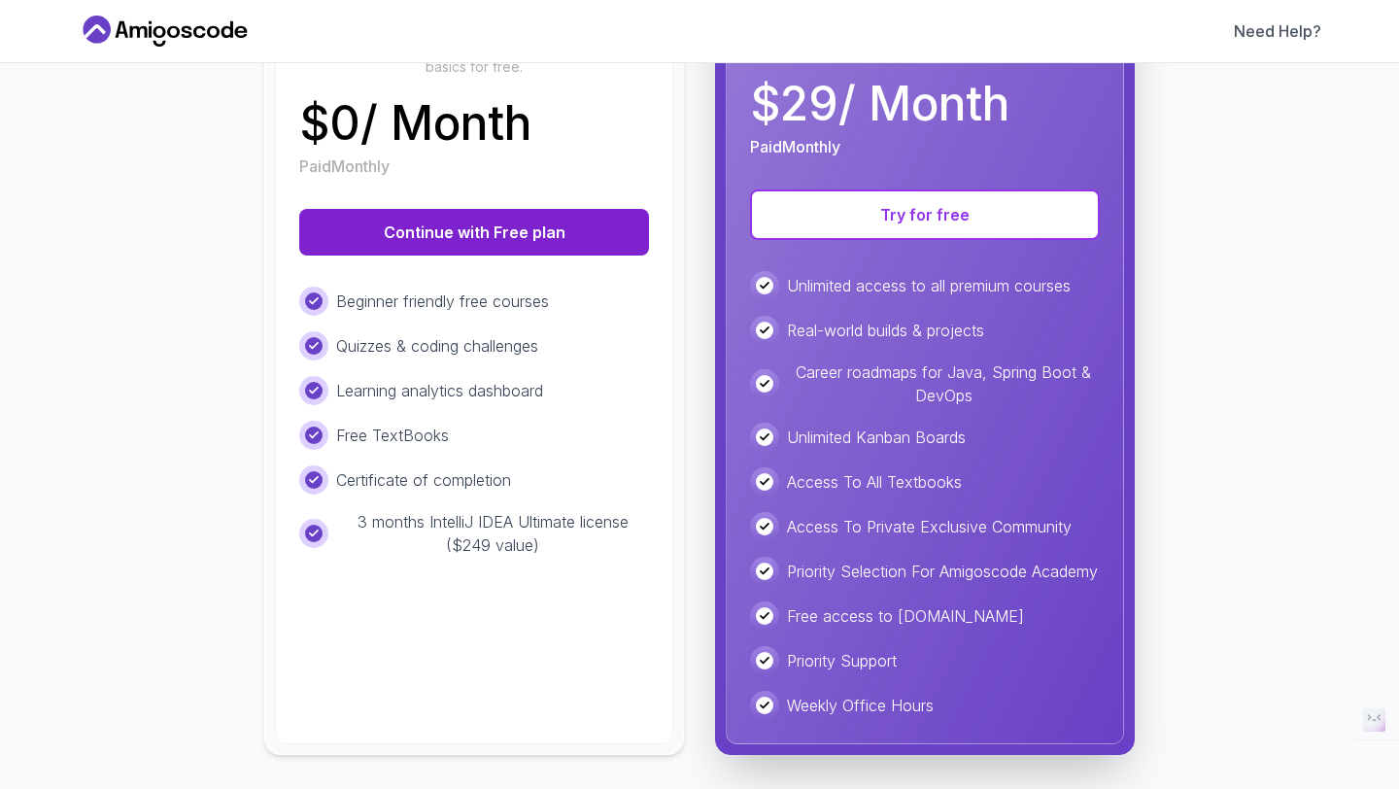
scroll to position [0, 0]
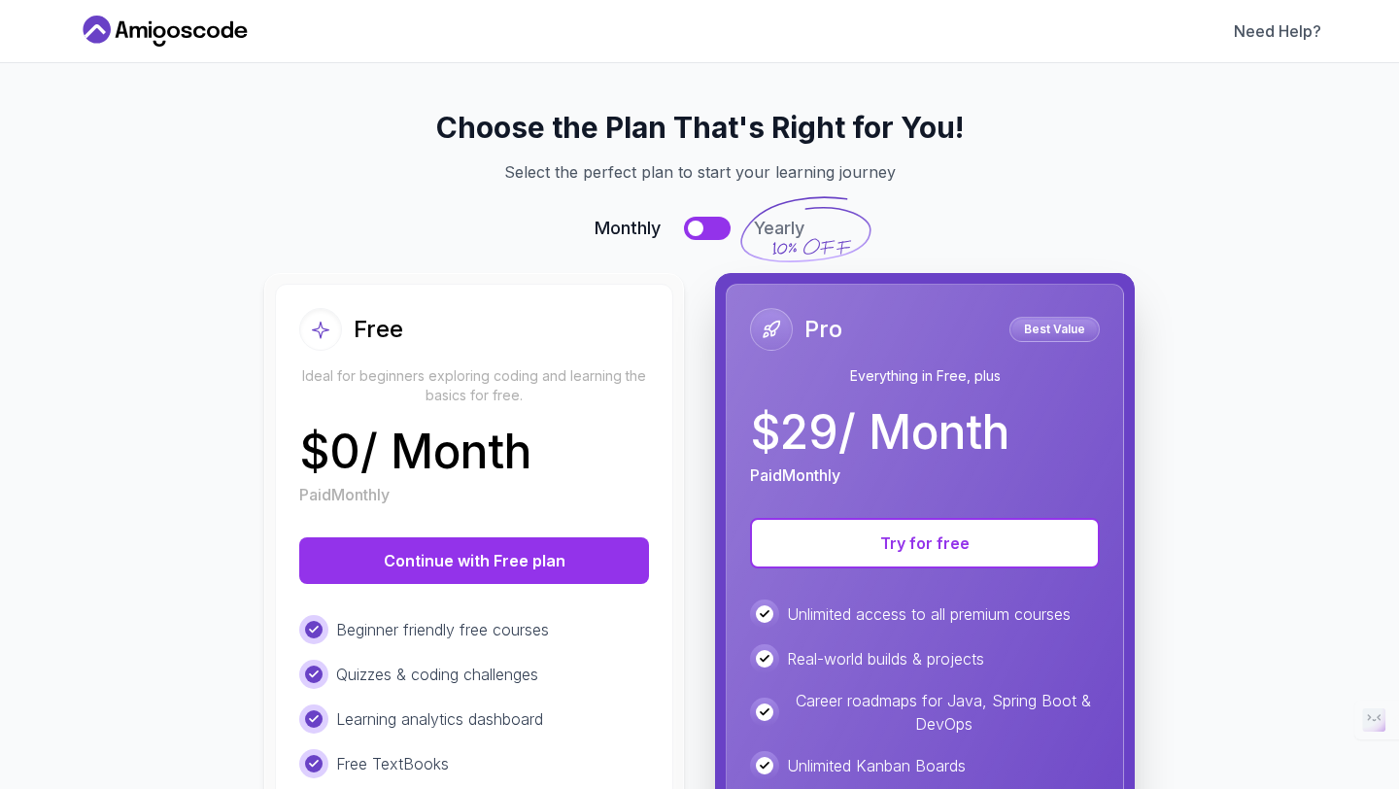
click at [508, 143] on h2 "Choose the Plan That's Right for You!" at bounding box center [699, 127] width 1197 height 35
click at [218, 20] on icon at bounding box center [165, 31] width 175 height 31
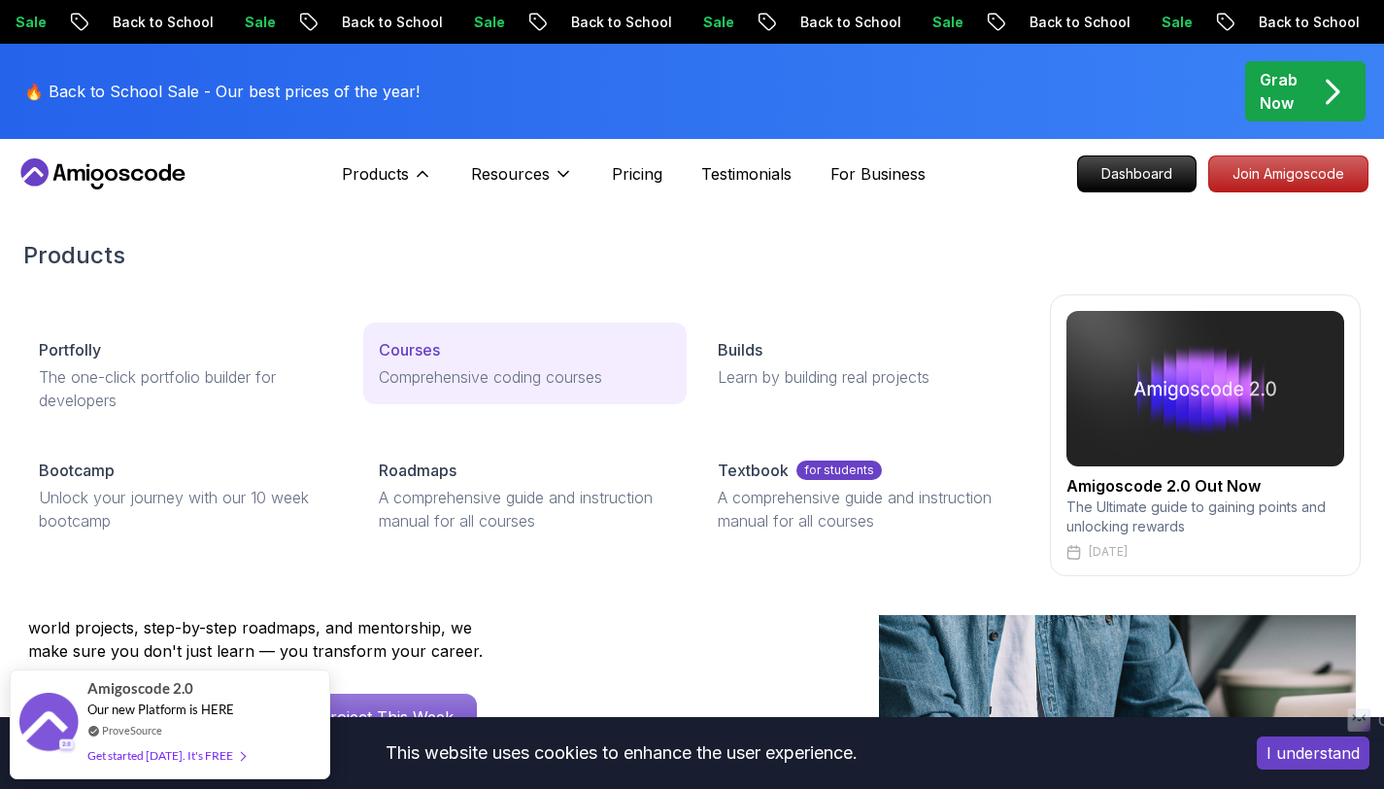
click at [401, 341] on p "Courses" at bounding box center [409, 349] width 61 height 23
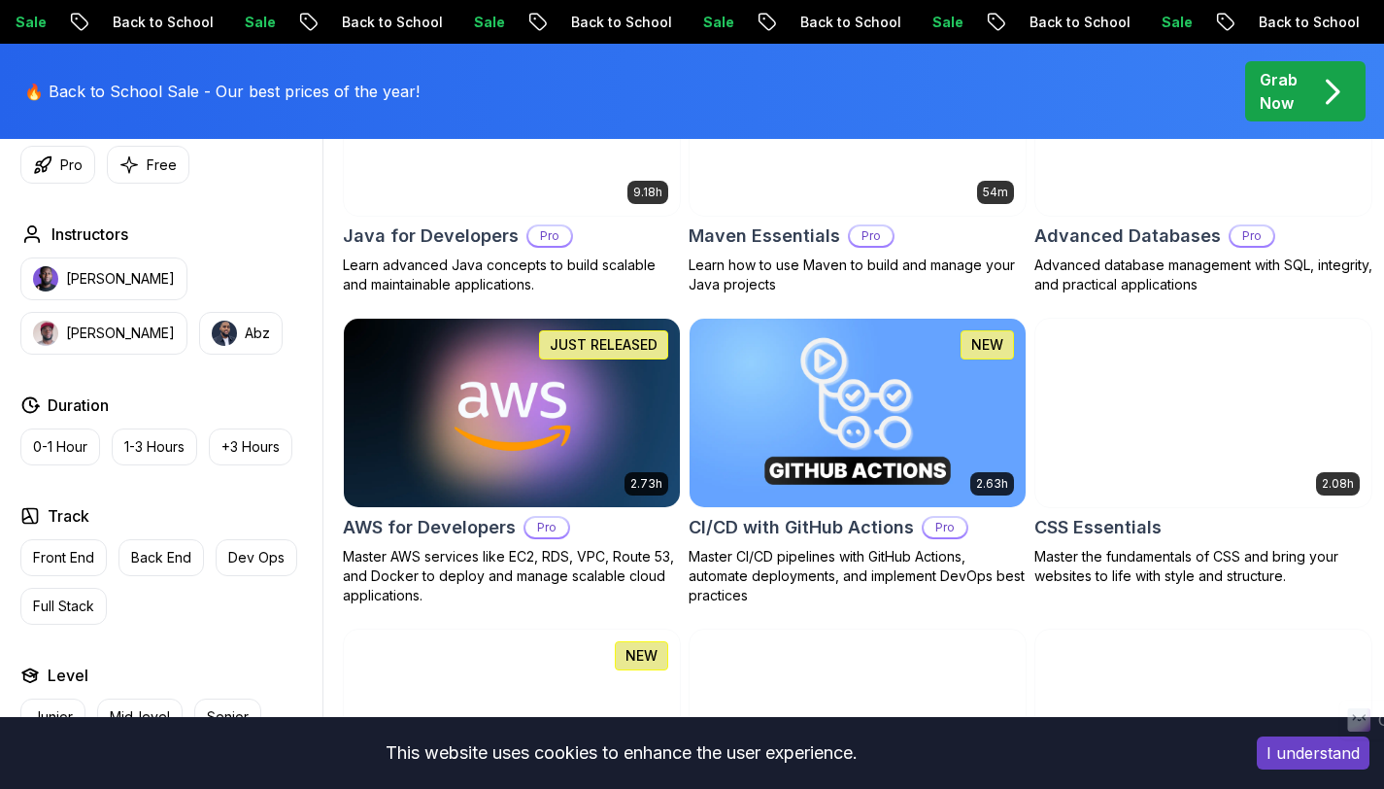
scroll to position [1327, 0]
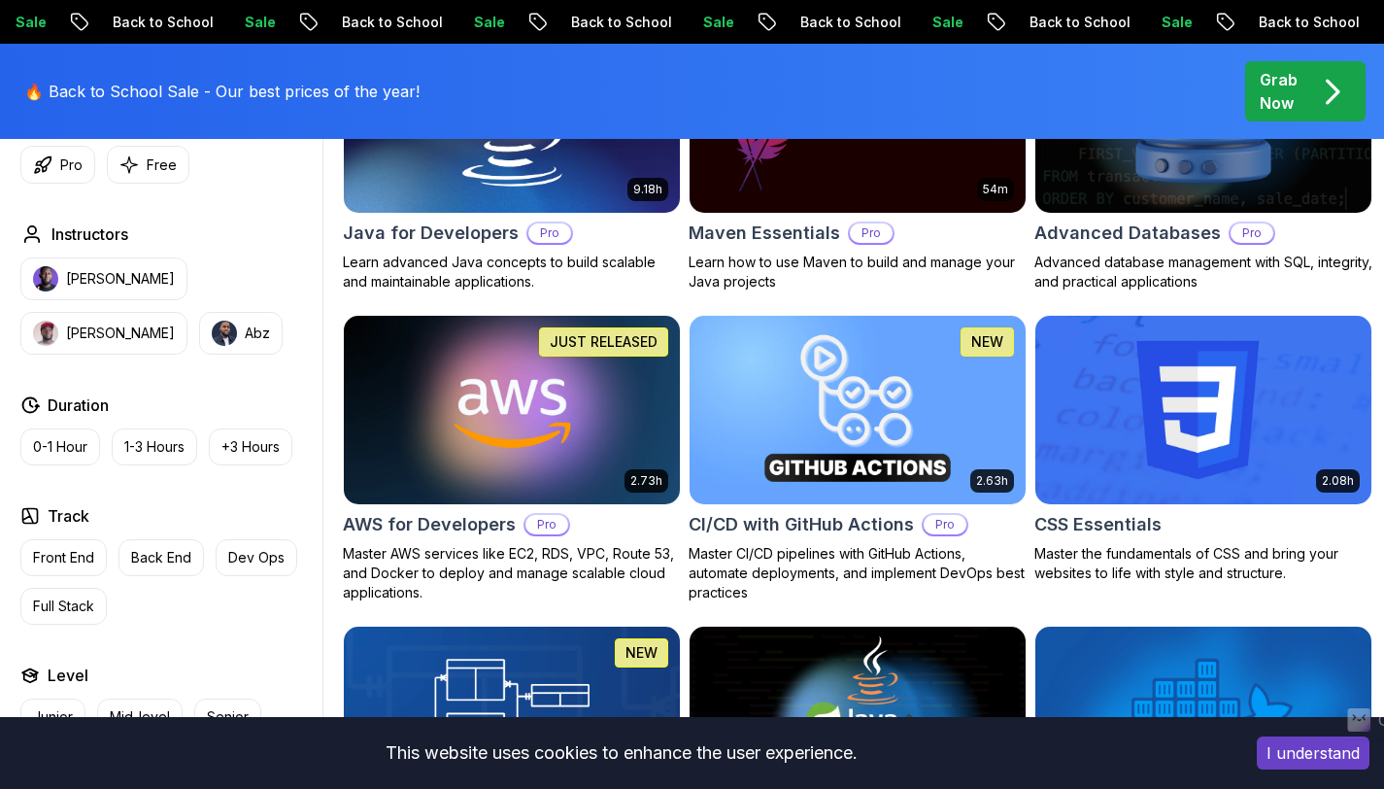
click at [189, 384] on div "Type Course Build Price Pro Free Instructors Nelson Djalo Richard Abz Duration …" at bounding box center [168, 367] width 310 height 735
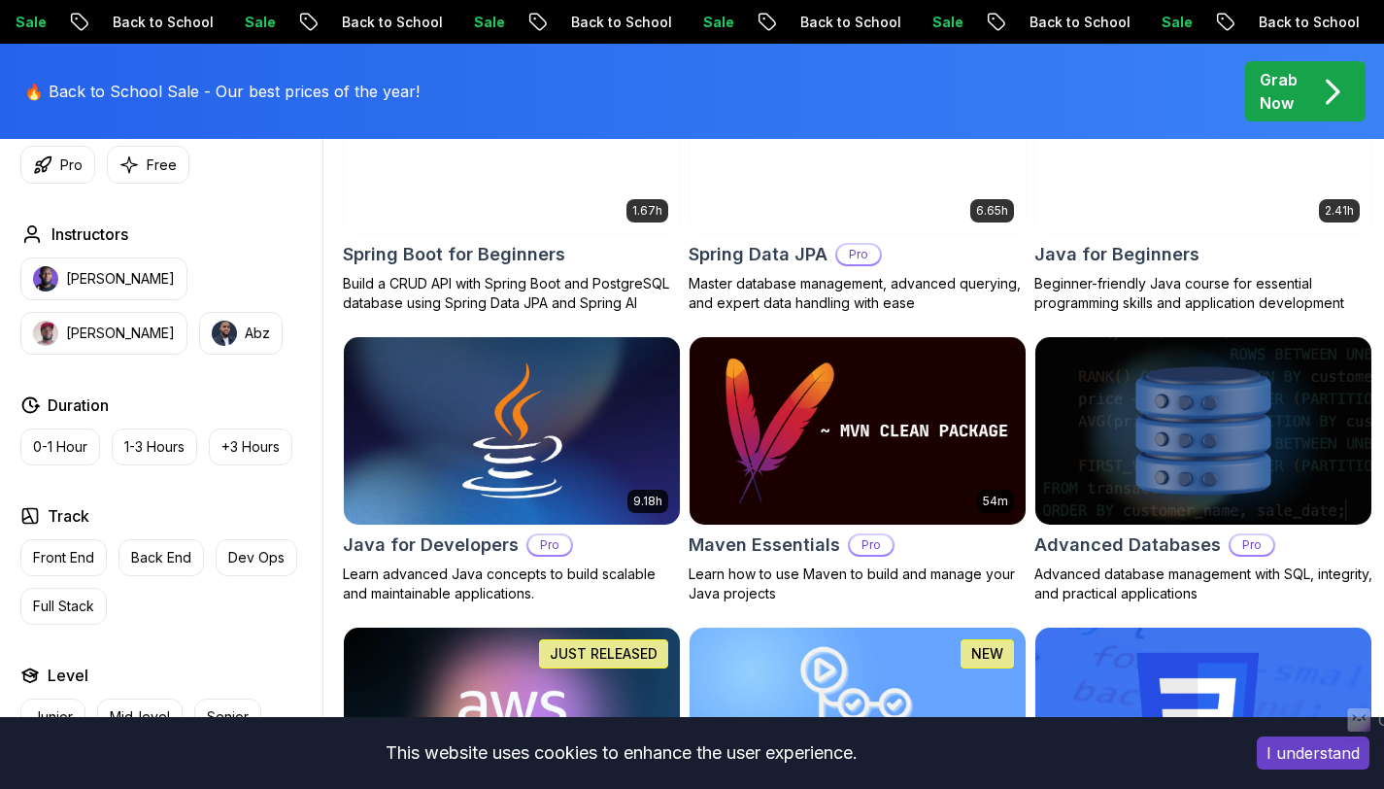
scroll to position [1014, 0]
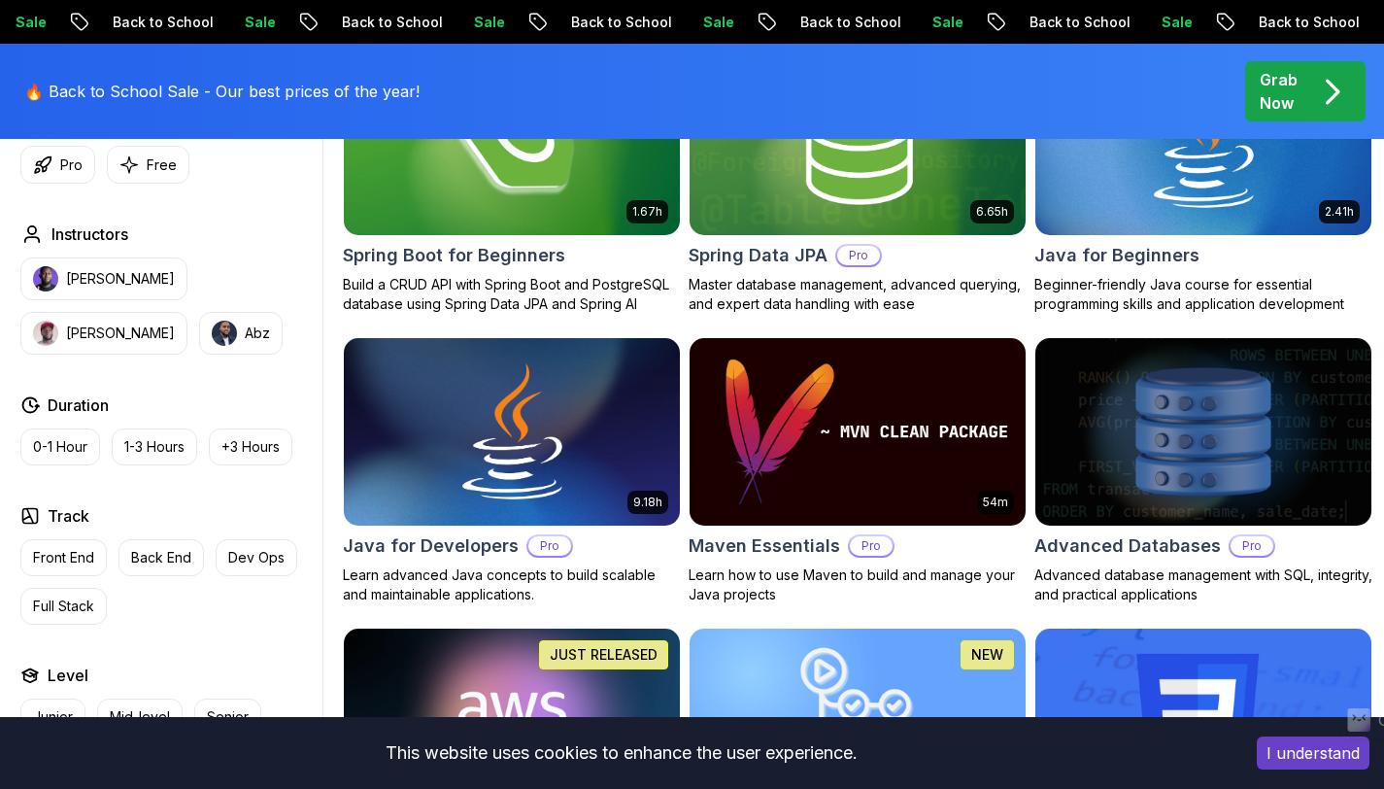
click at [1281, 743] on button "I understand" at bounding box center [1313, 752] width 113 height 33
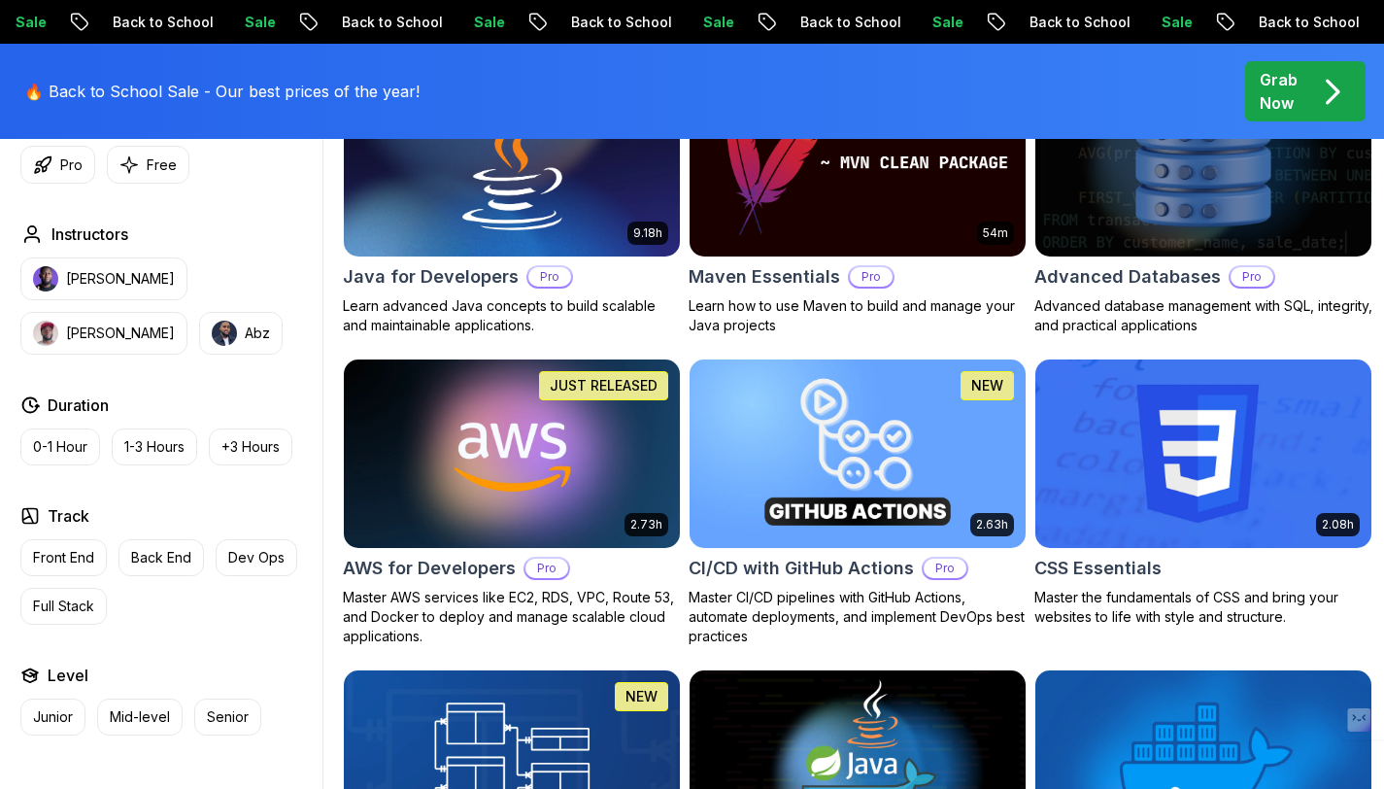
scroll to position [1282, 0]
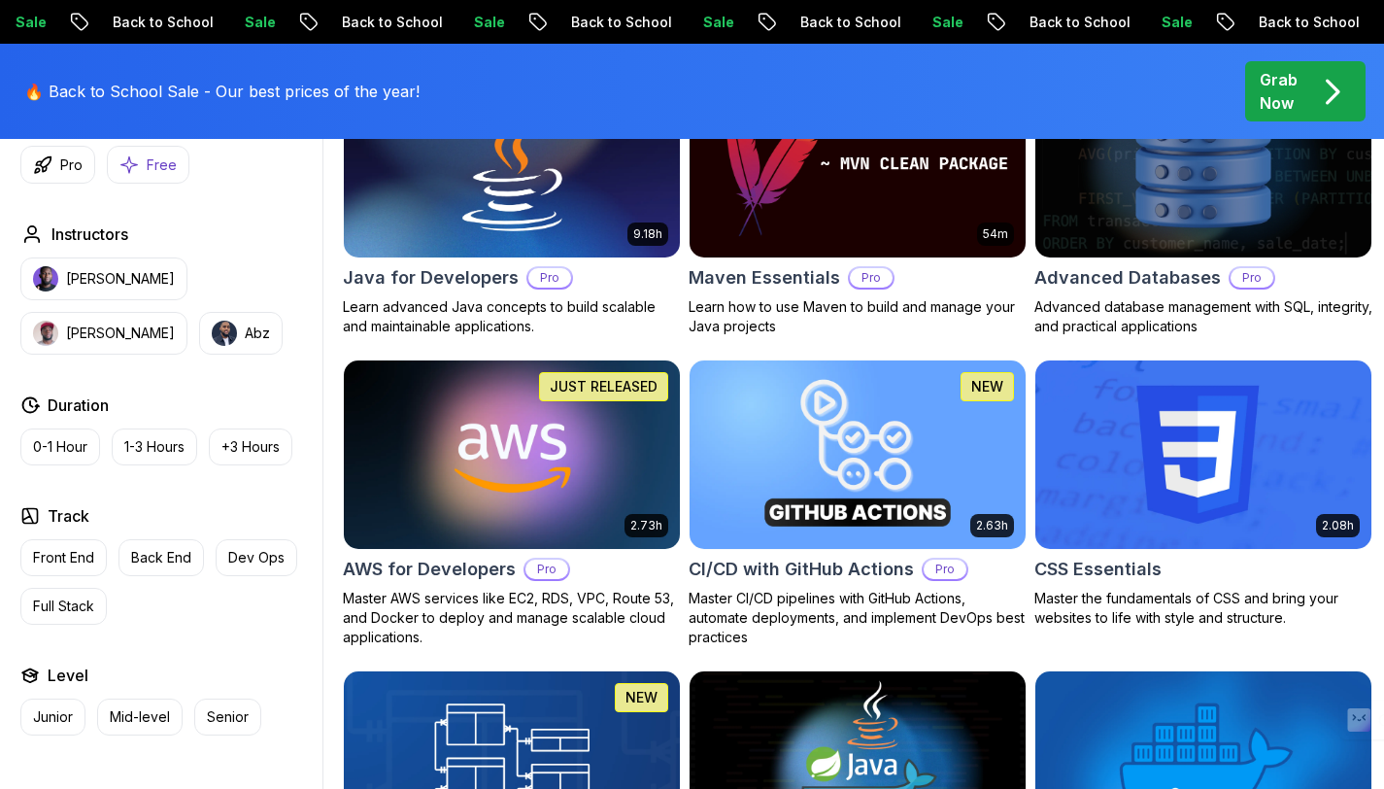
click at [151, 166] on p "Free" at bounding box center [162, 164] width 30 height 19
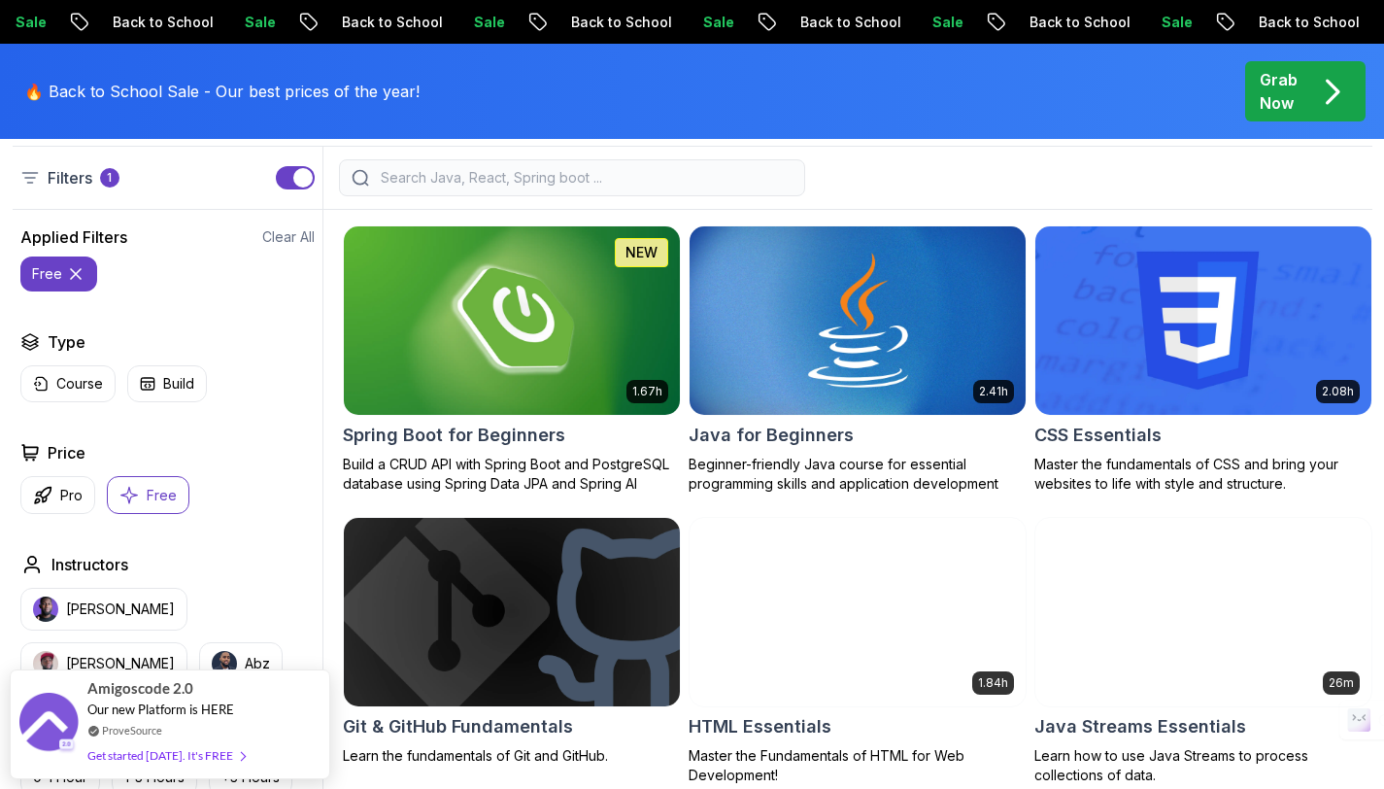
scroll to position [523, 0]
